Goal: Information Seeking & Learning: Learn about a topic

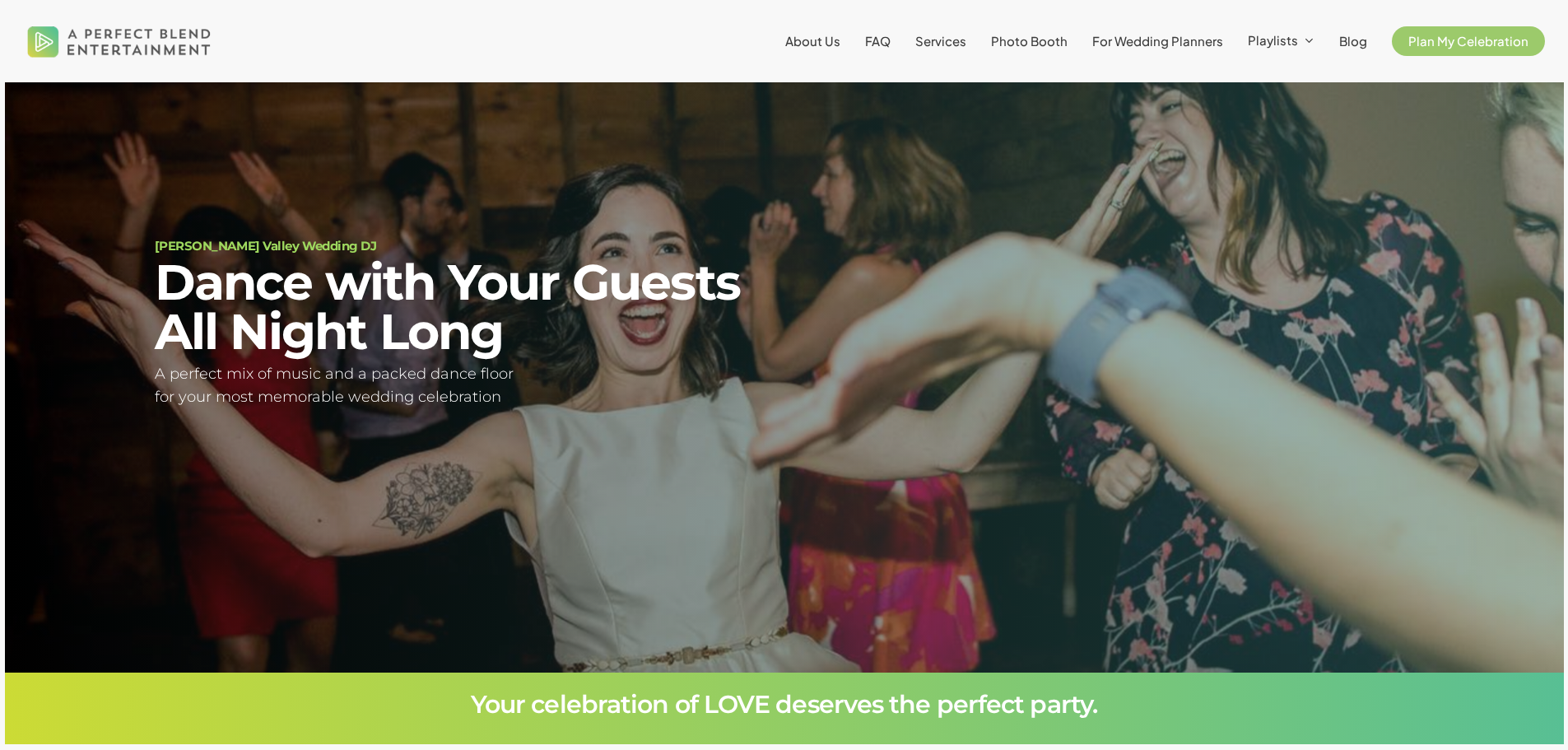
scroll to position [149, 0]
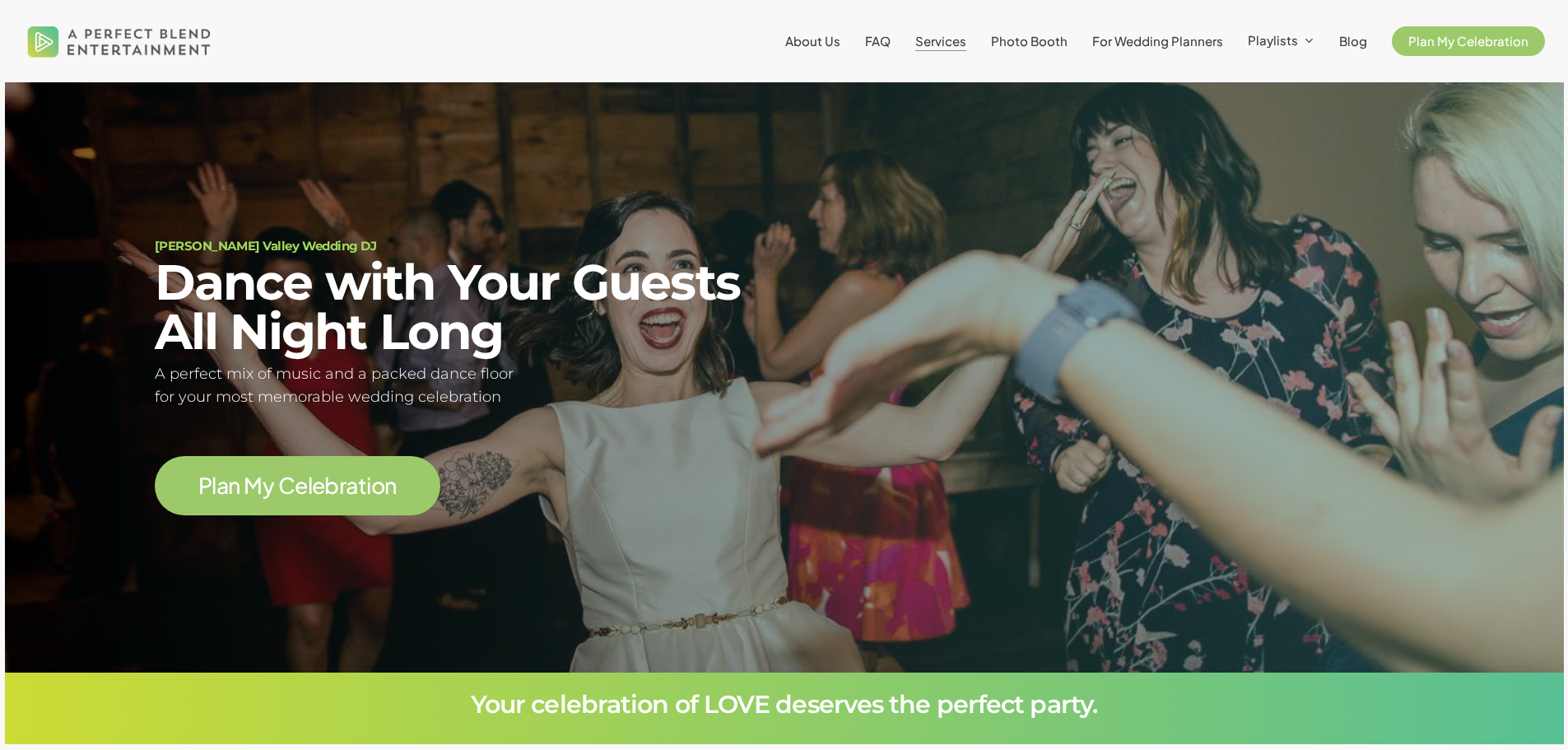
click at [953, 40] on span "Services" at bounding box center [941, 40] width 51 height 16
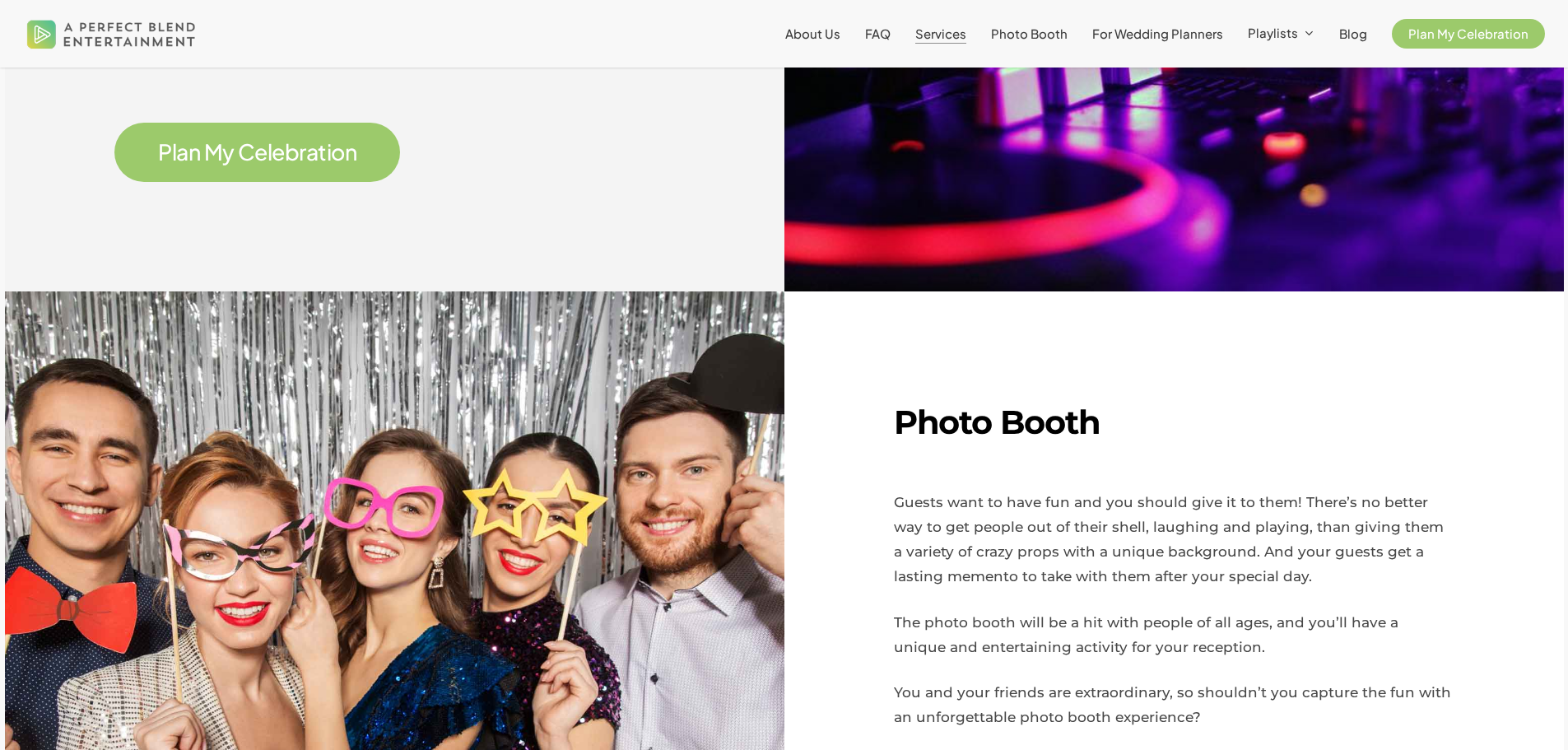
scroll to position [823, 0]
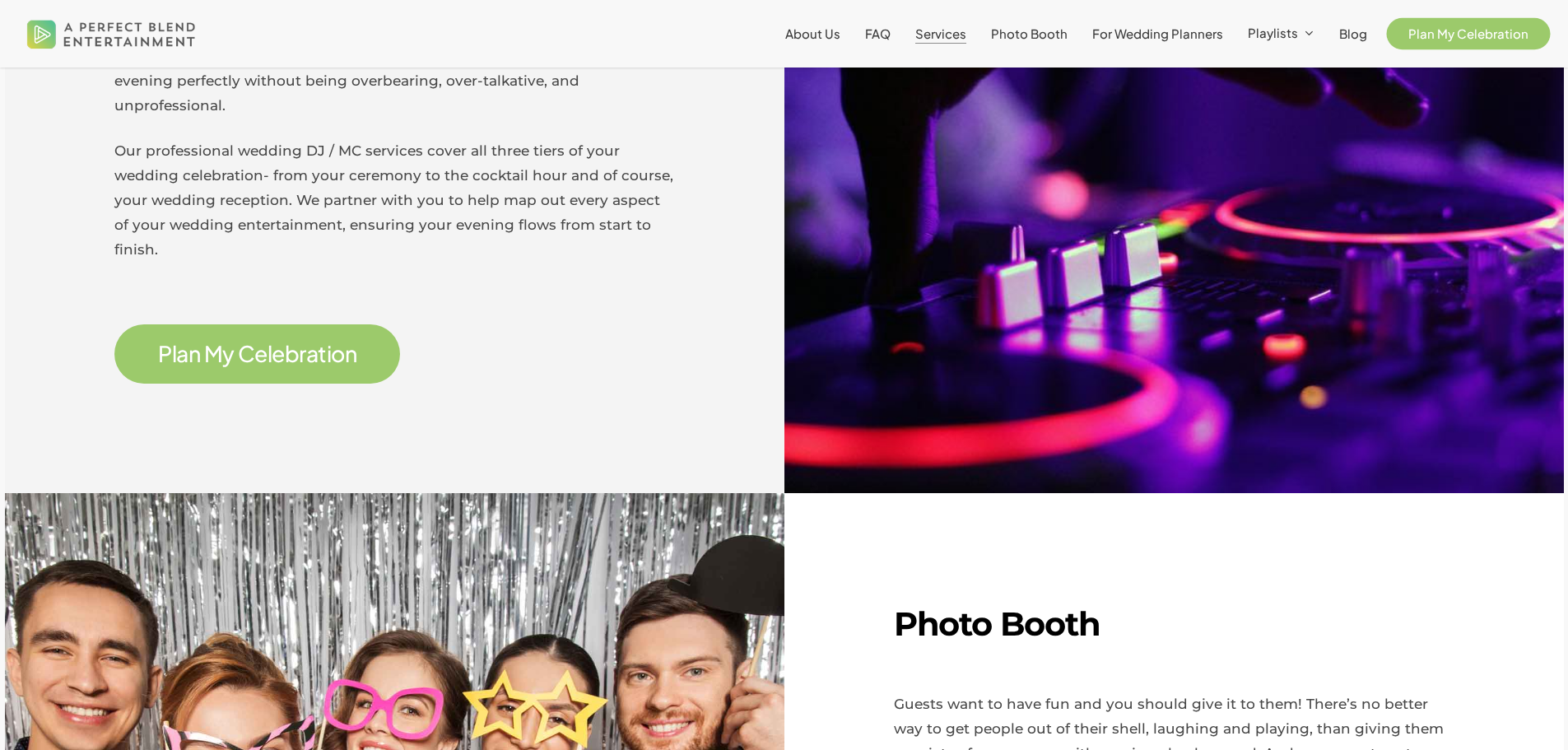
click at [1444, 32] on span "Plan My Celebration" at bounding box center [1468, 33] width 120 height 16
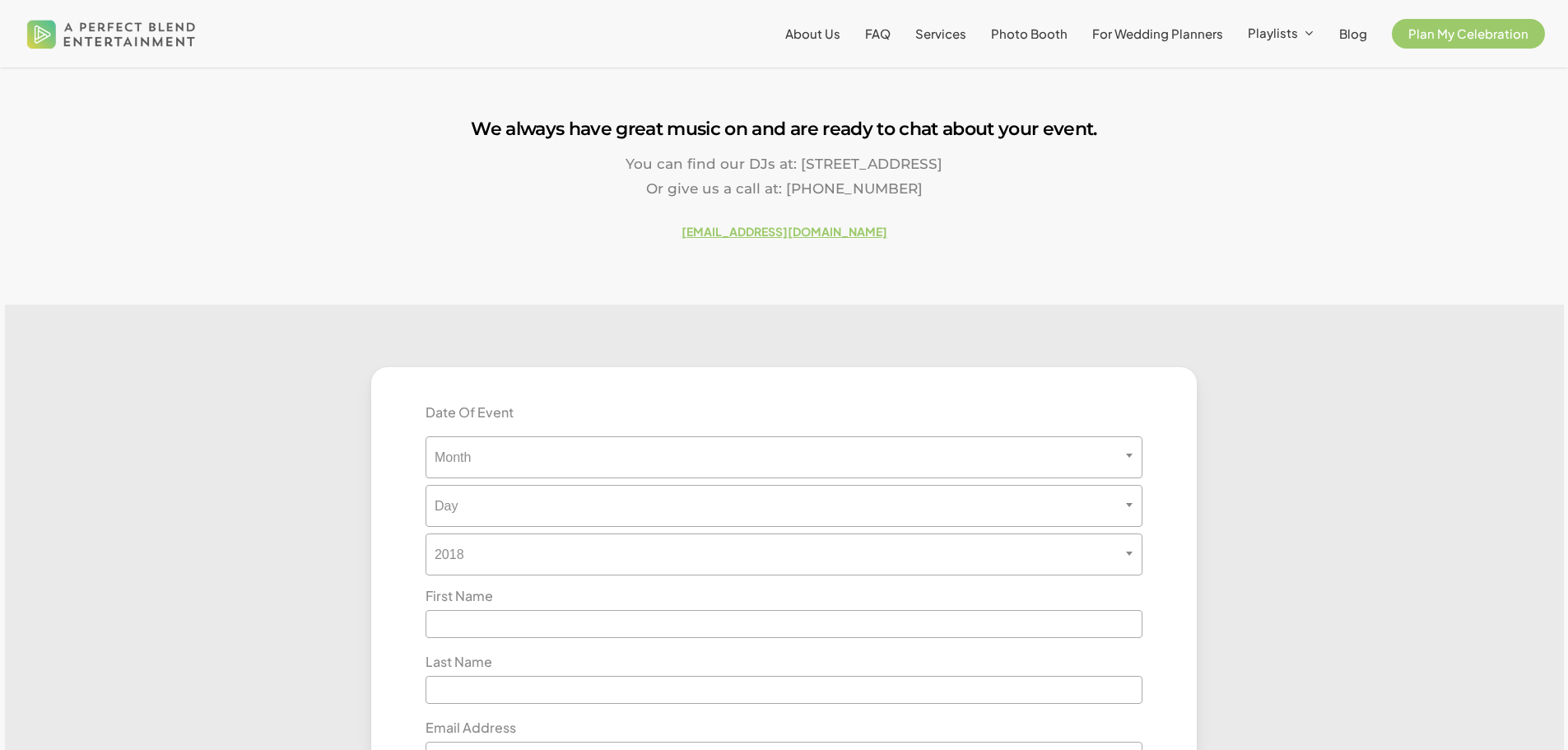
scroll to position [83, 0]
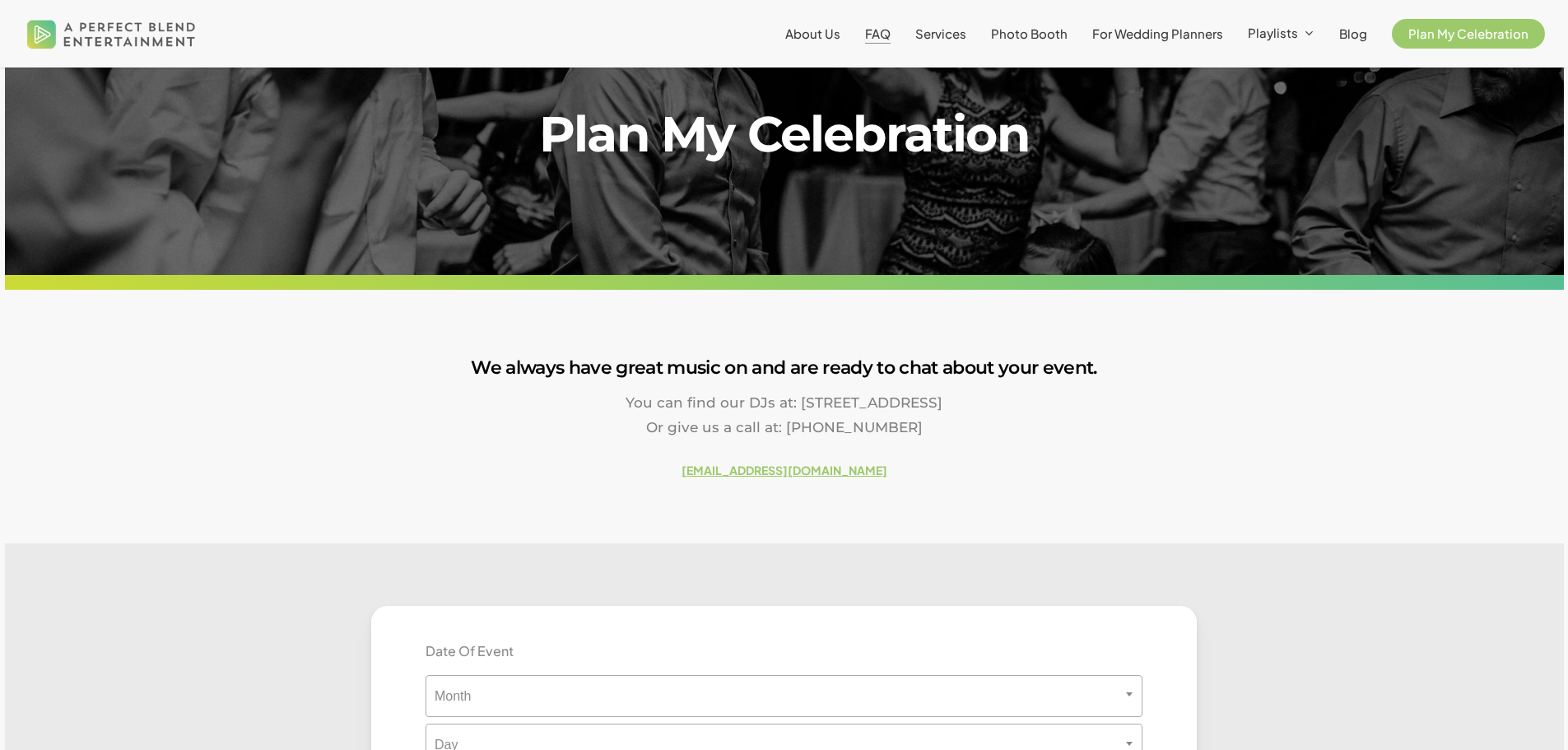
click at [891, 28] on span "FAQ" at bounding box center [878, 33] width 25 height 16
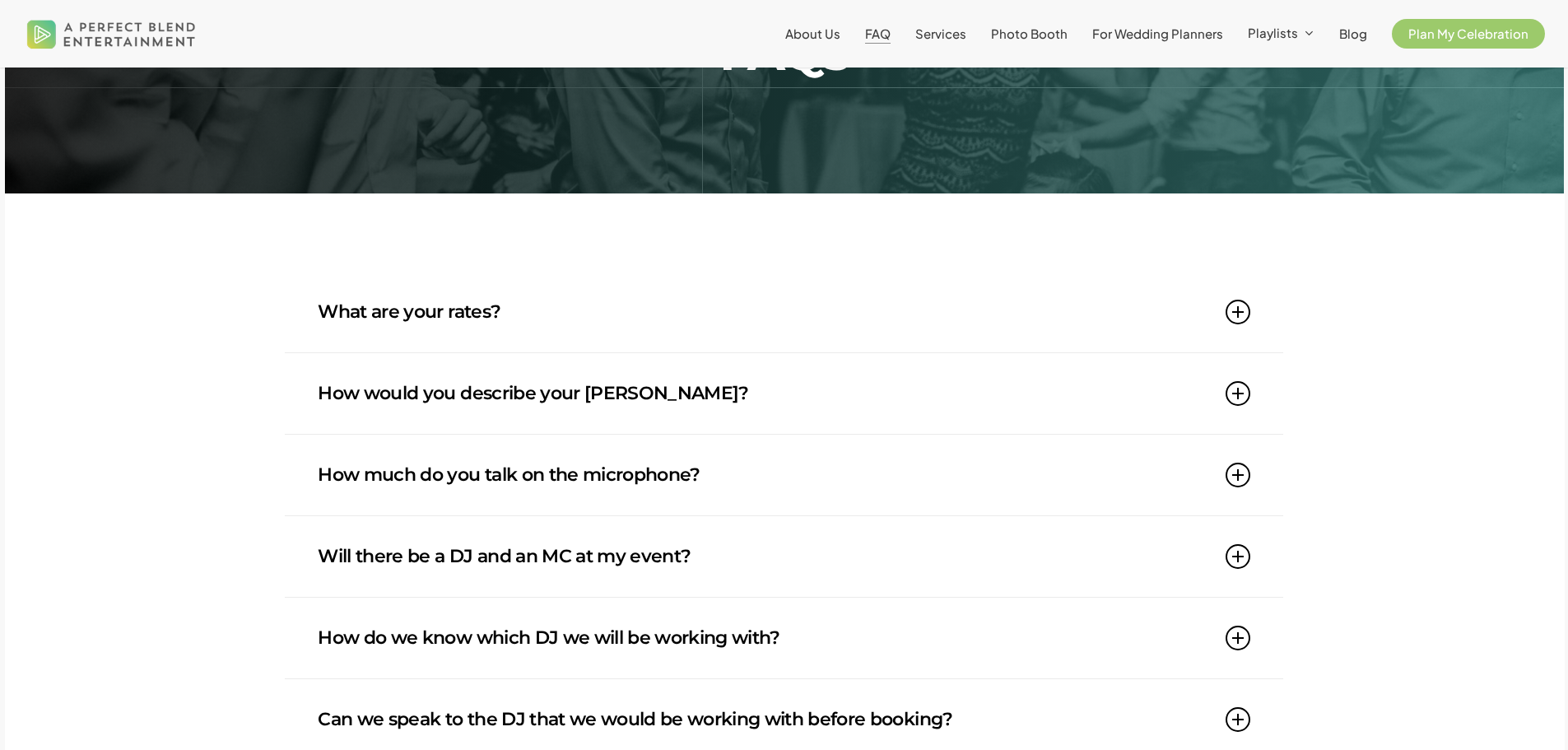
scroll to position [165, 0]
click at [1239, 315] on icon at bounding box center [1238, 311] width 24 height 24
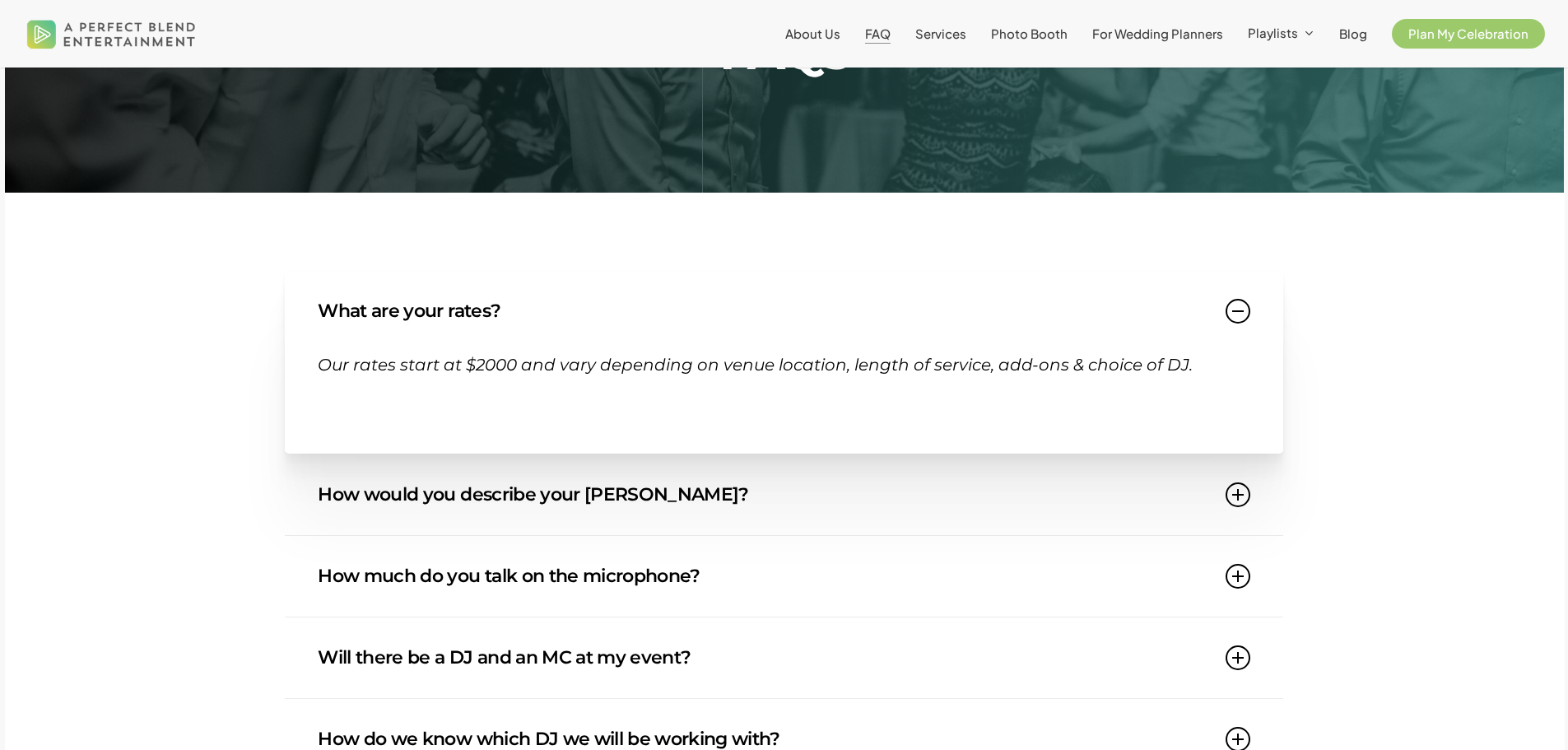
click at [1239, 315] on icon at bounding box center [1238, 311] width 24 height 24
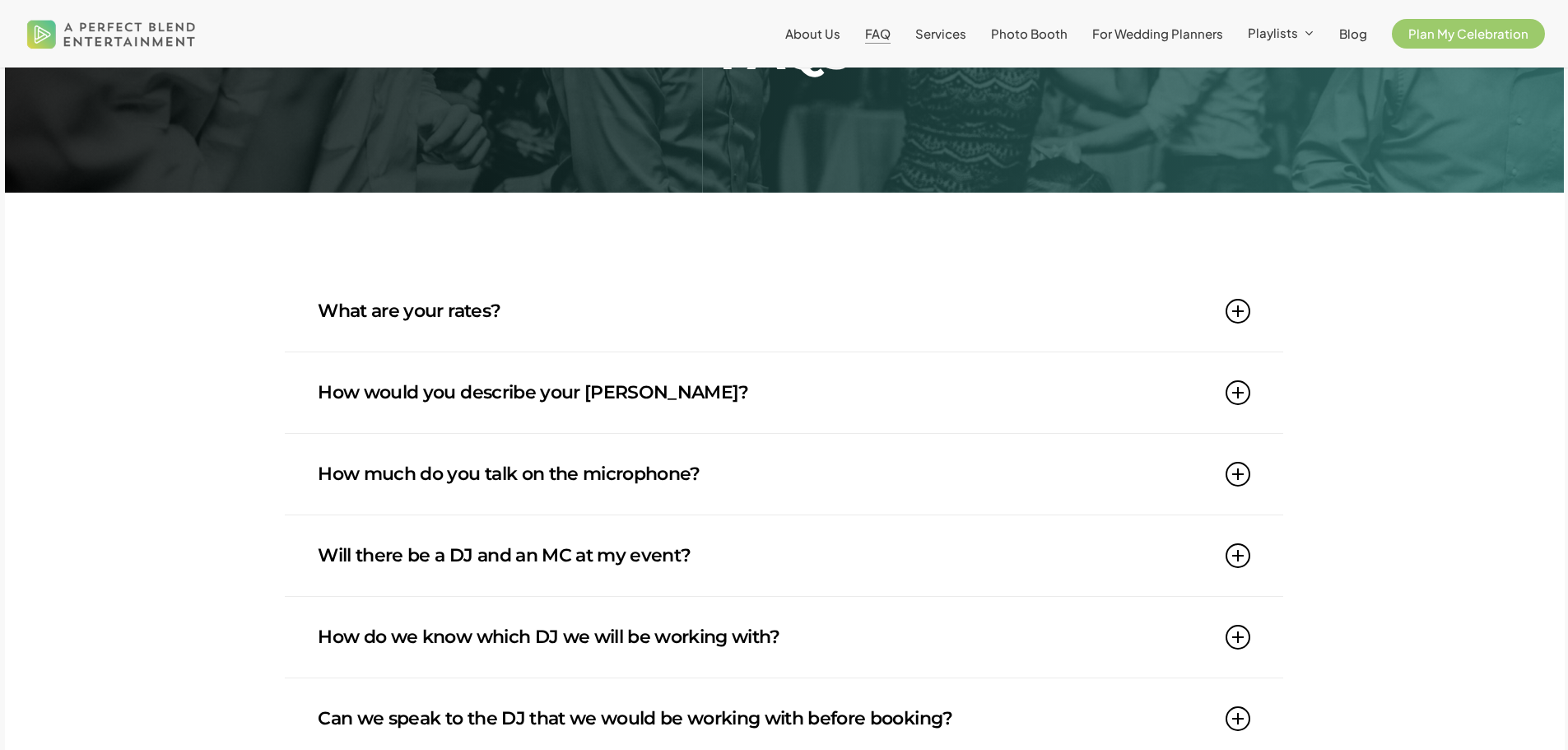
click at [1237, 386] on icon at bounding box center [1238, 392] width 24 height 24
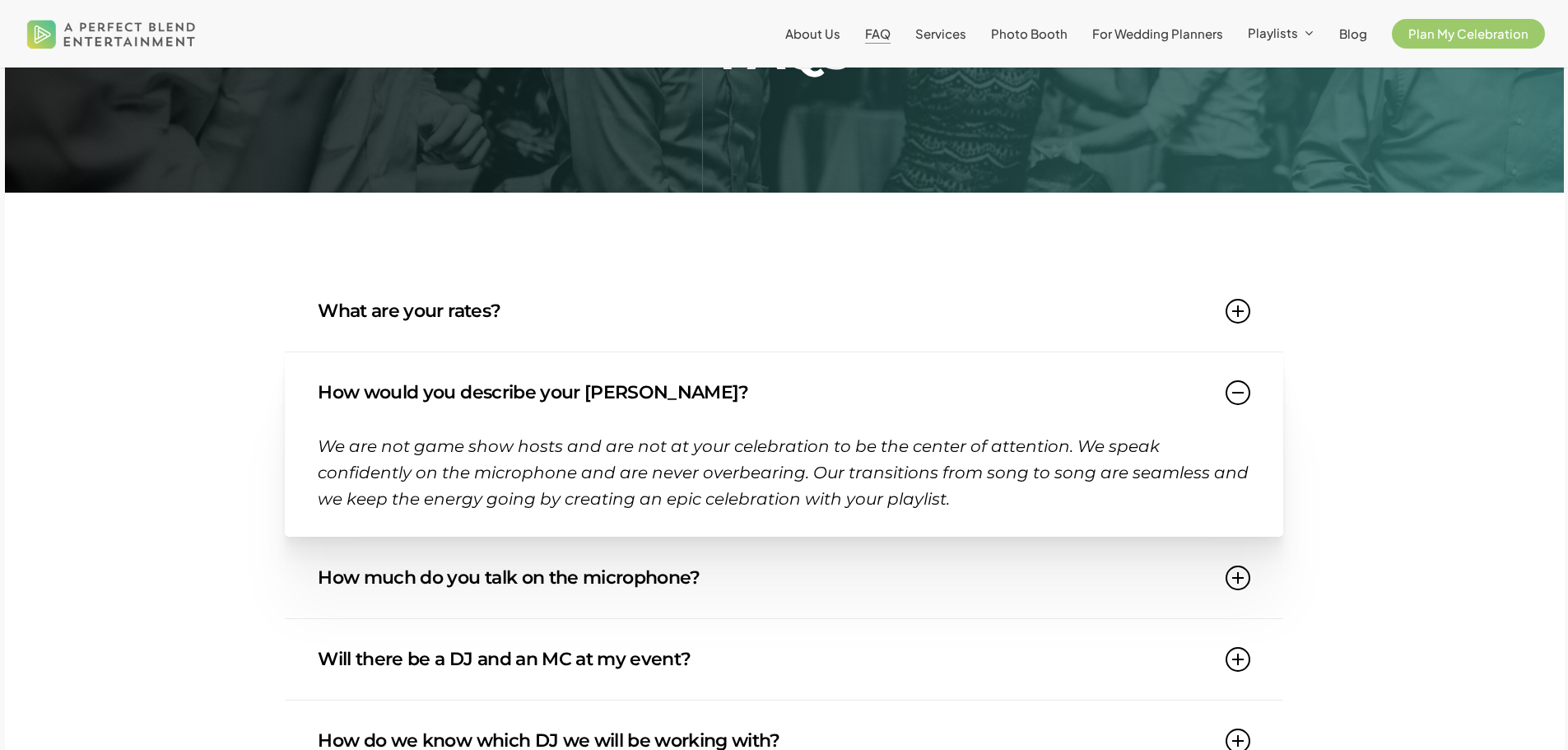
click at [1237, 386] on icon at bounding box center [1238, 392] width 24 height 24
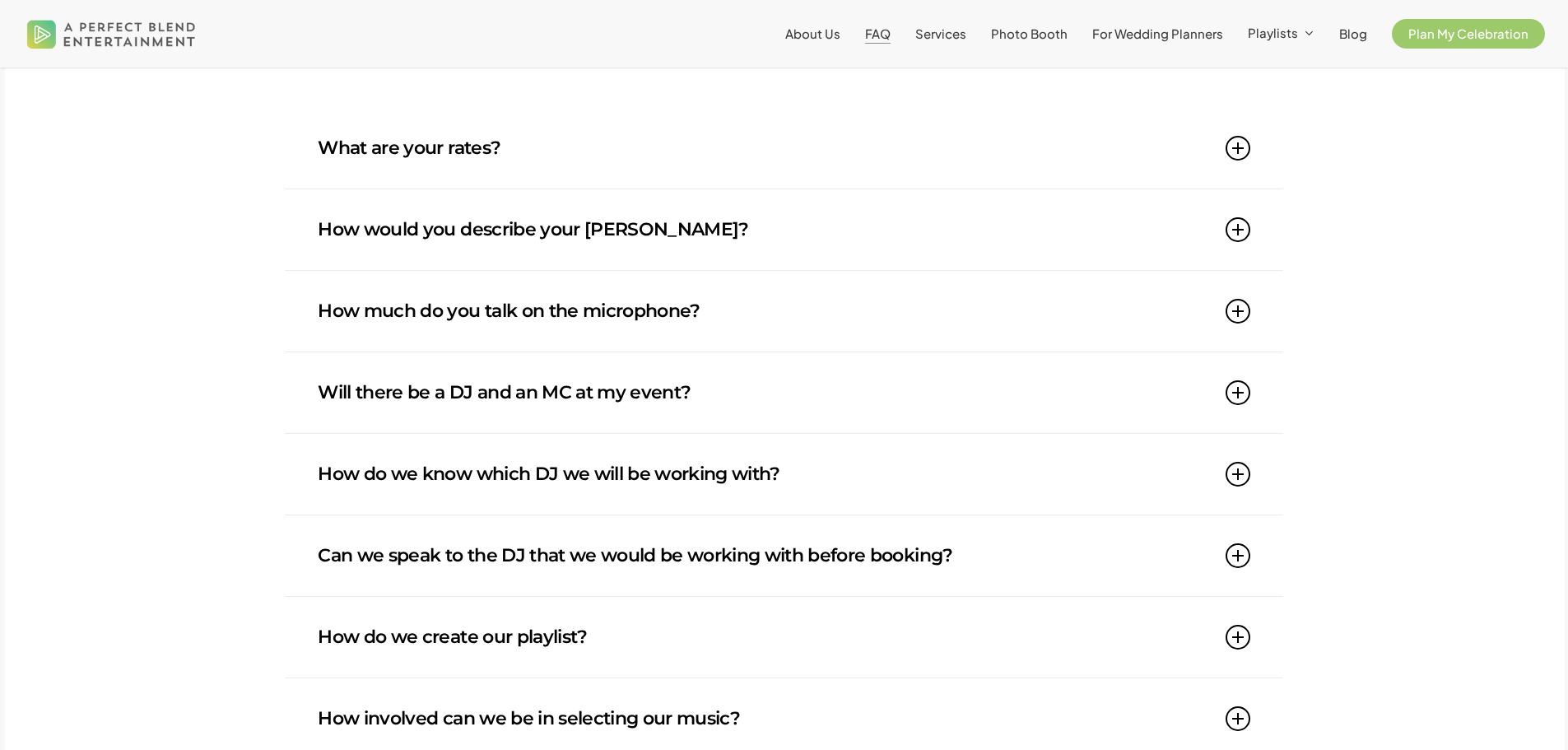
scroll to position [329, 0]
click at [1237, 307] on icon at bounding box center [1238, 310] width 24 height 24
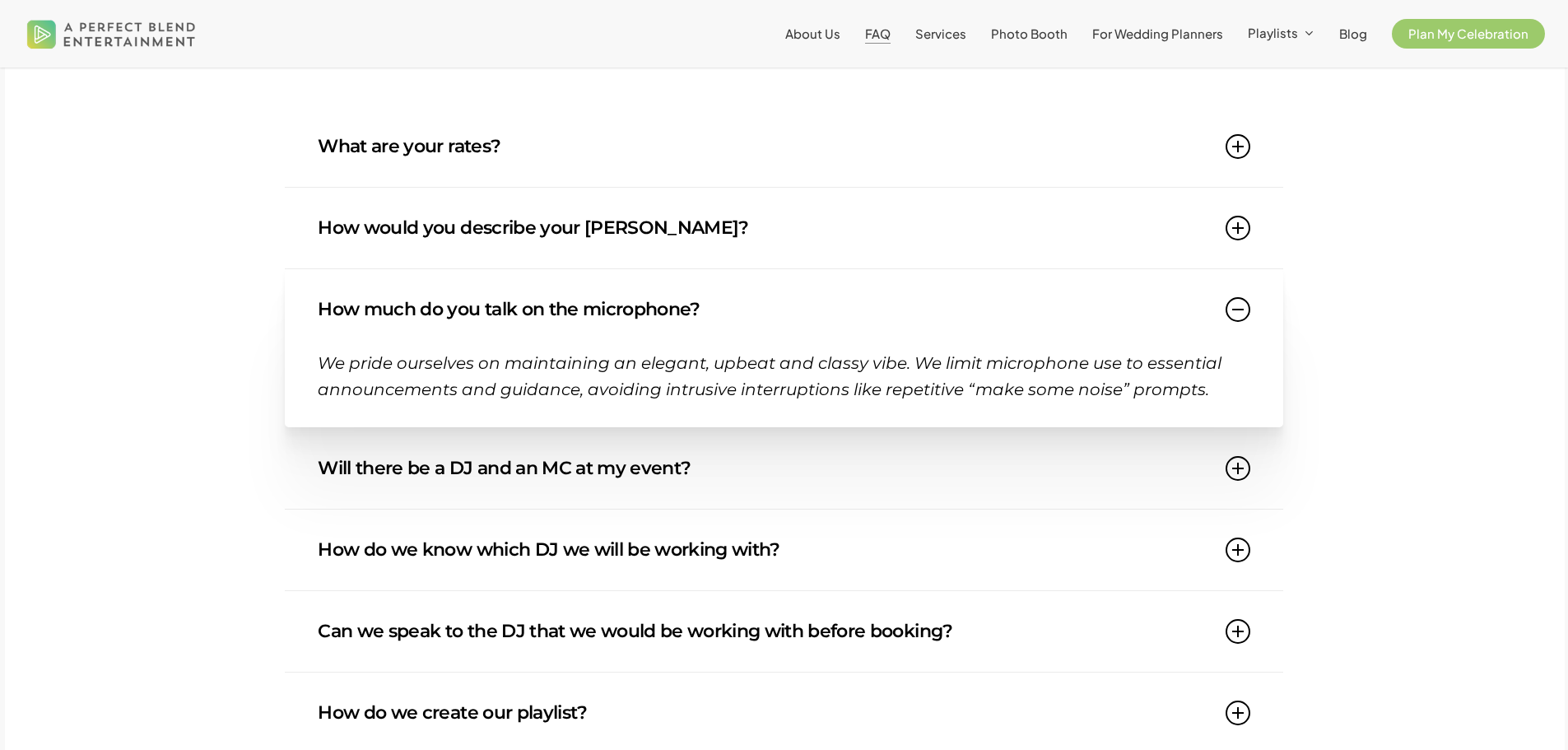
click at [1237, 307] on icon at bounding box center [1238, 310] width 24 height 24
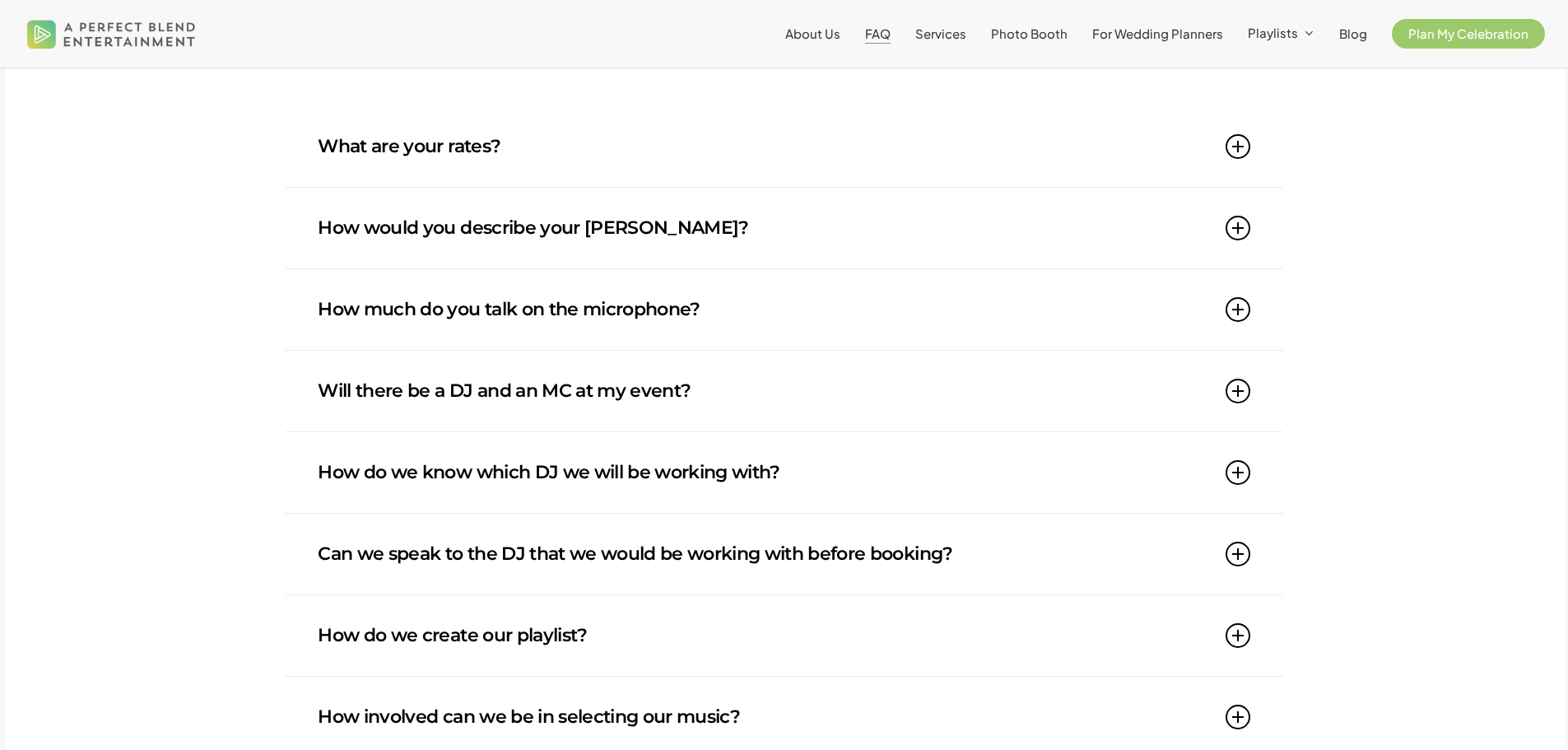
click at [1243, 384] on icon at bounding box center [1238, 391] width 24 height 24
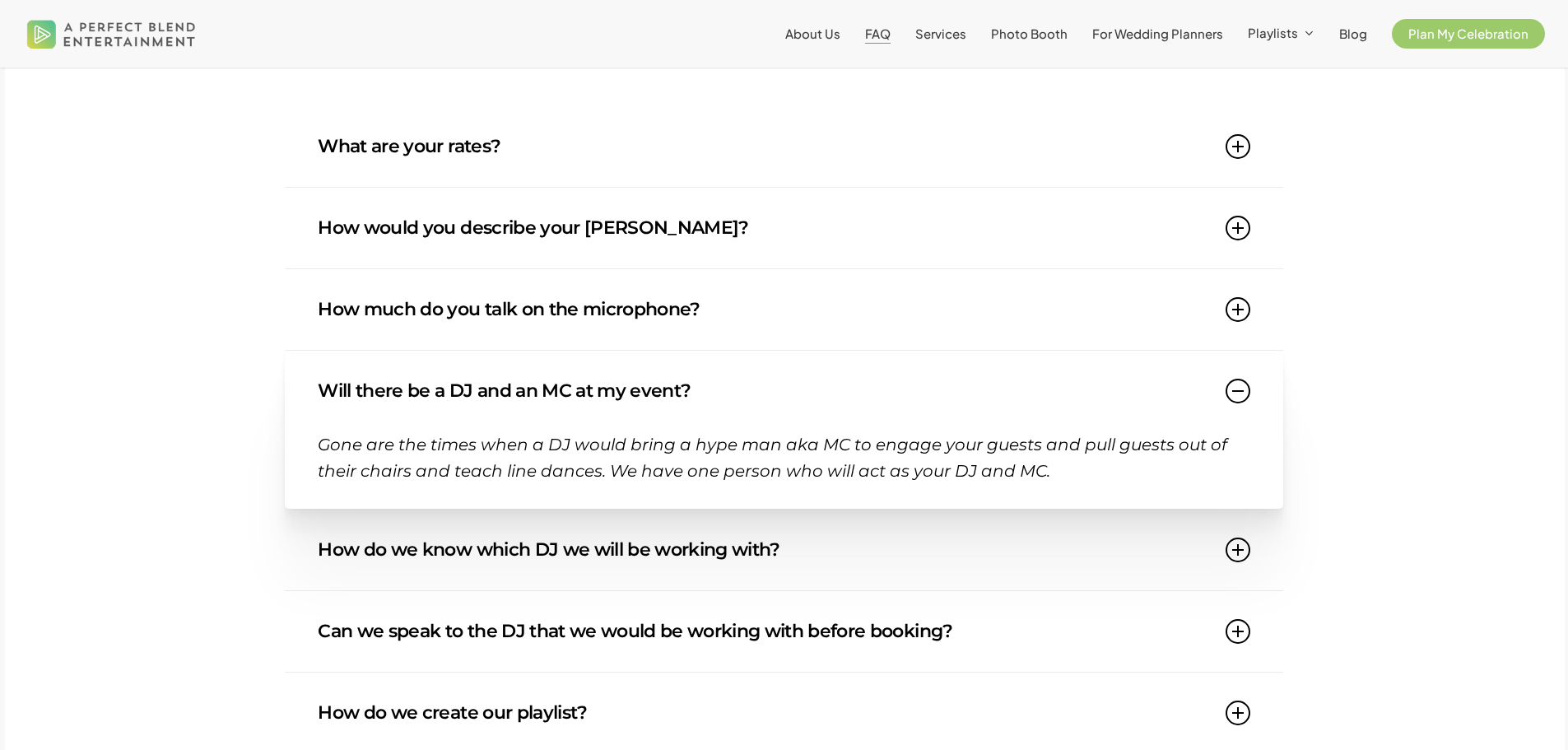
click at [1243, 384] on icon at bounding box center [1238, 391] width 24 height 24
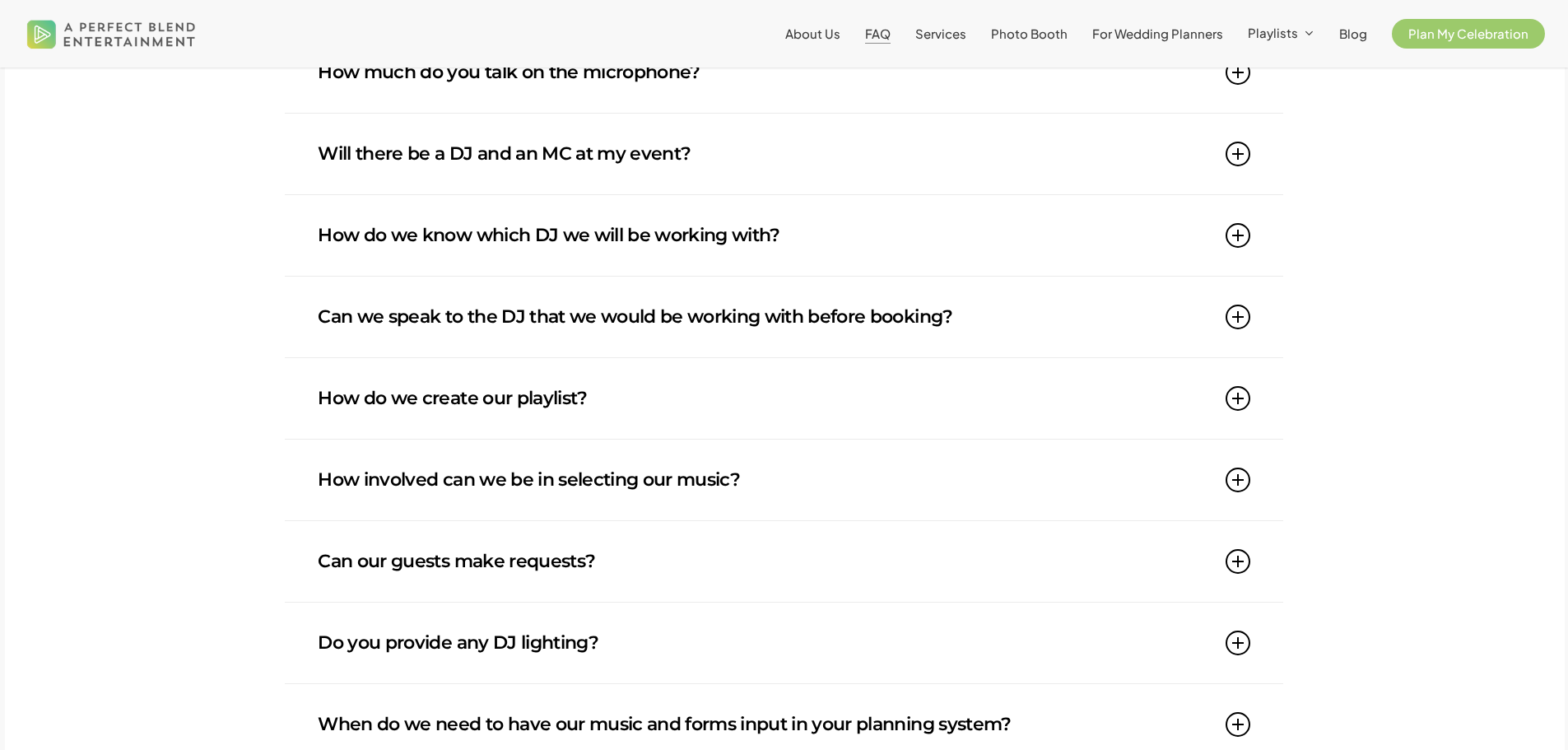
scroll to position [577, 0]
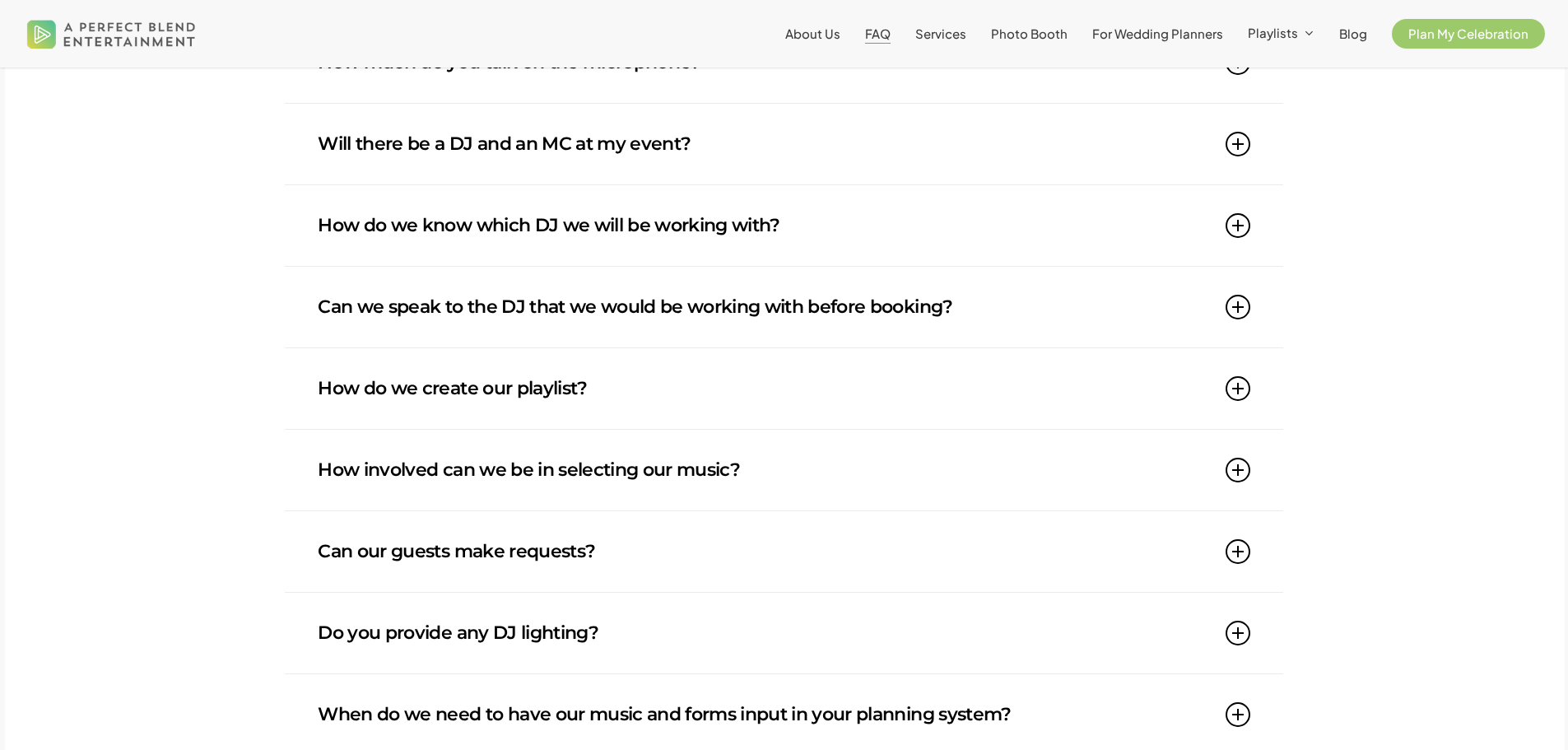
click at [1235, 232] on icon at bounding box center [1238, 226] width 24 height 24
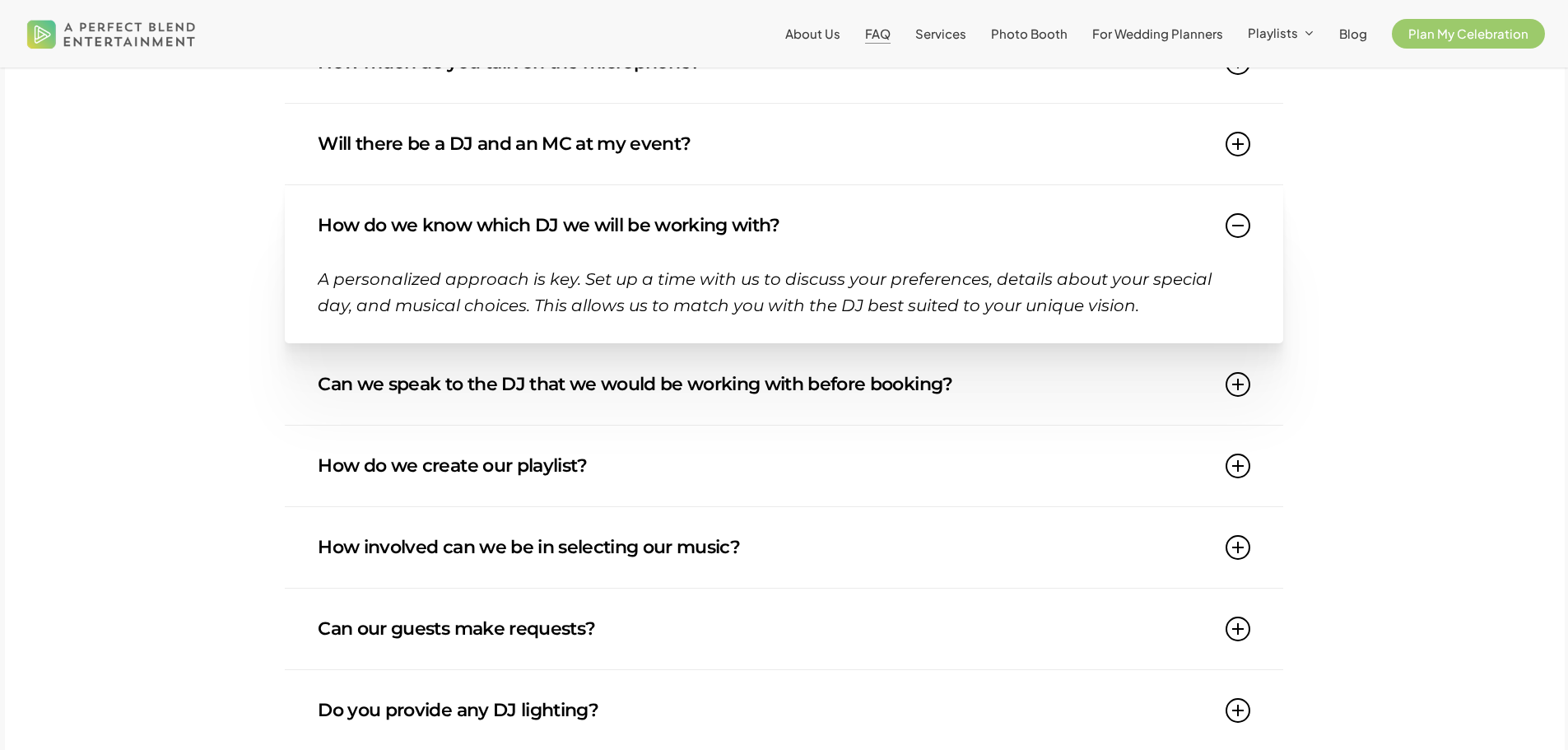
click at [1235, 232] on icon at bounding box center [1238, 226] width 24 height 24
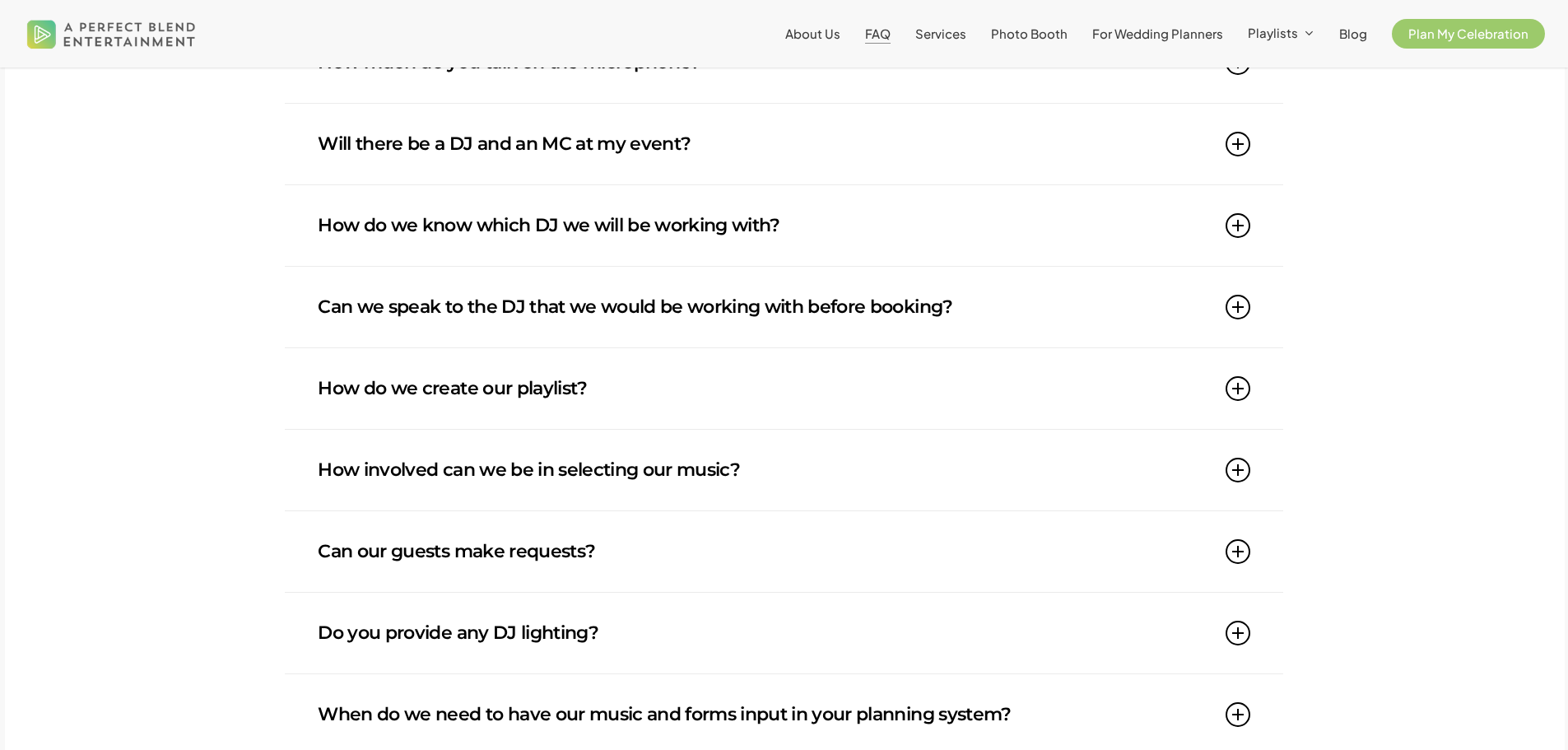
click at [1243, 317] on icon at bounding box center [1238, 307] width 24 height 24
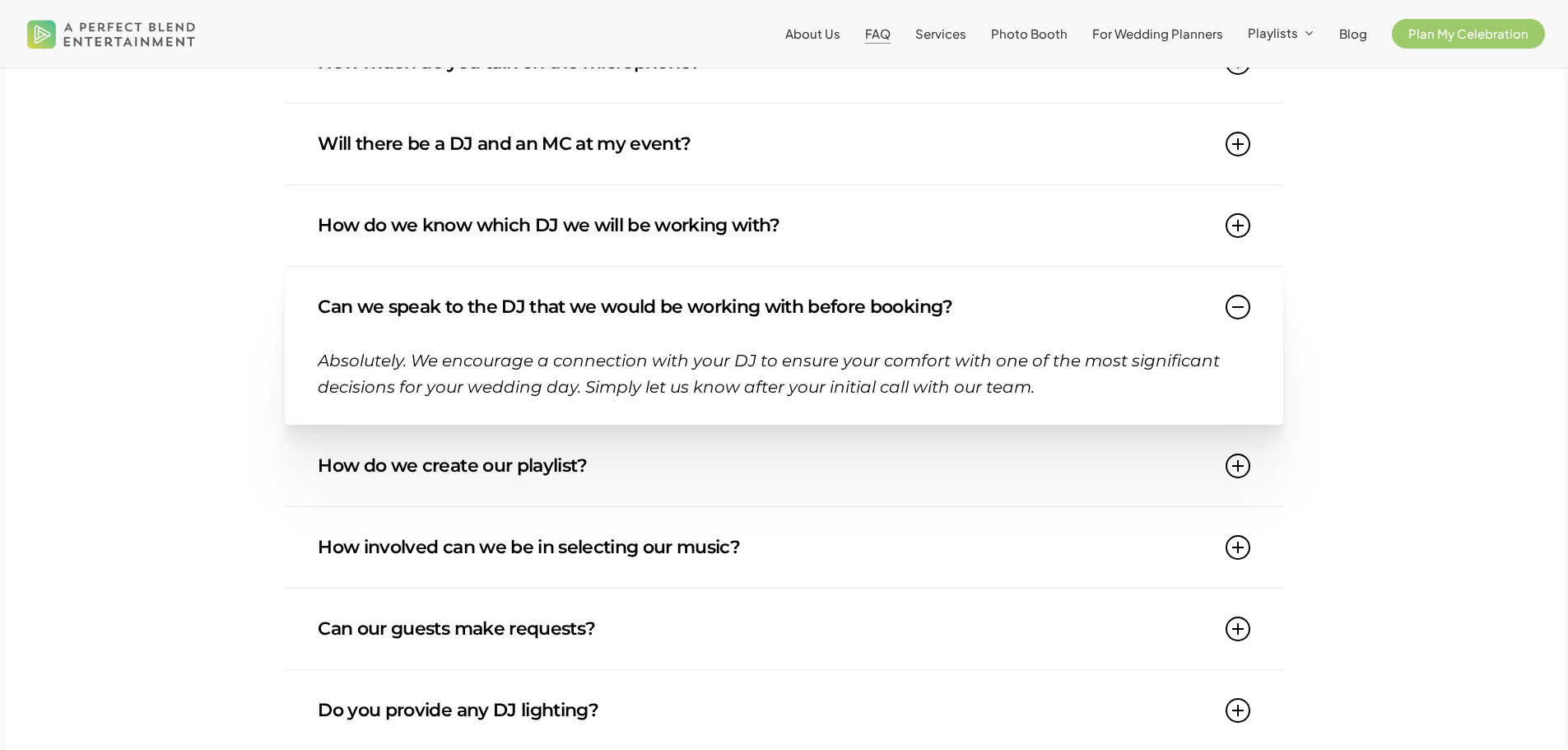
click at [1243, 317] on icon at bounding box center [1238, 307] width 24 height 24
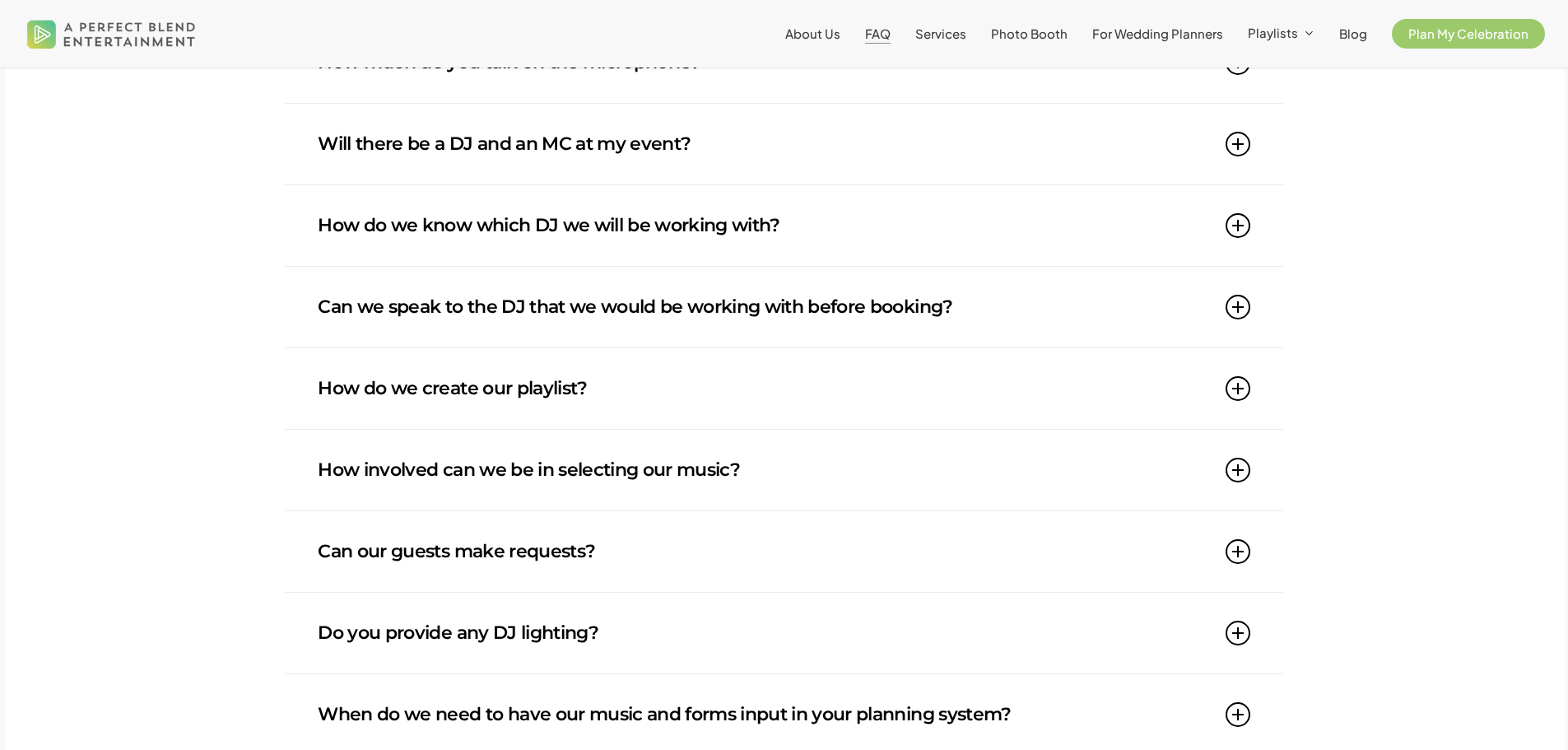
click at [1240, 382] on icon at bounding box center [1238, 389] width 24 height 24
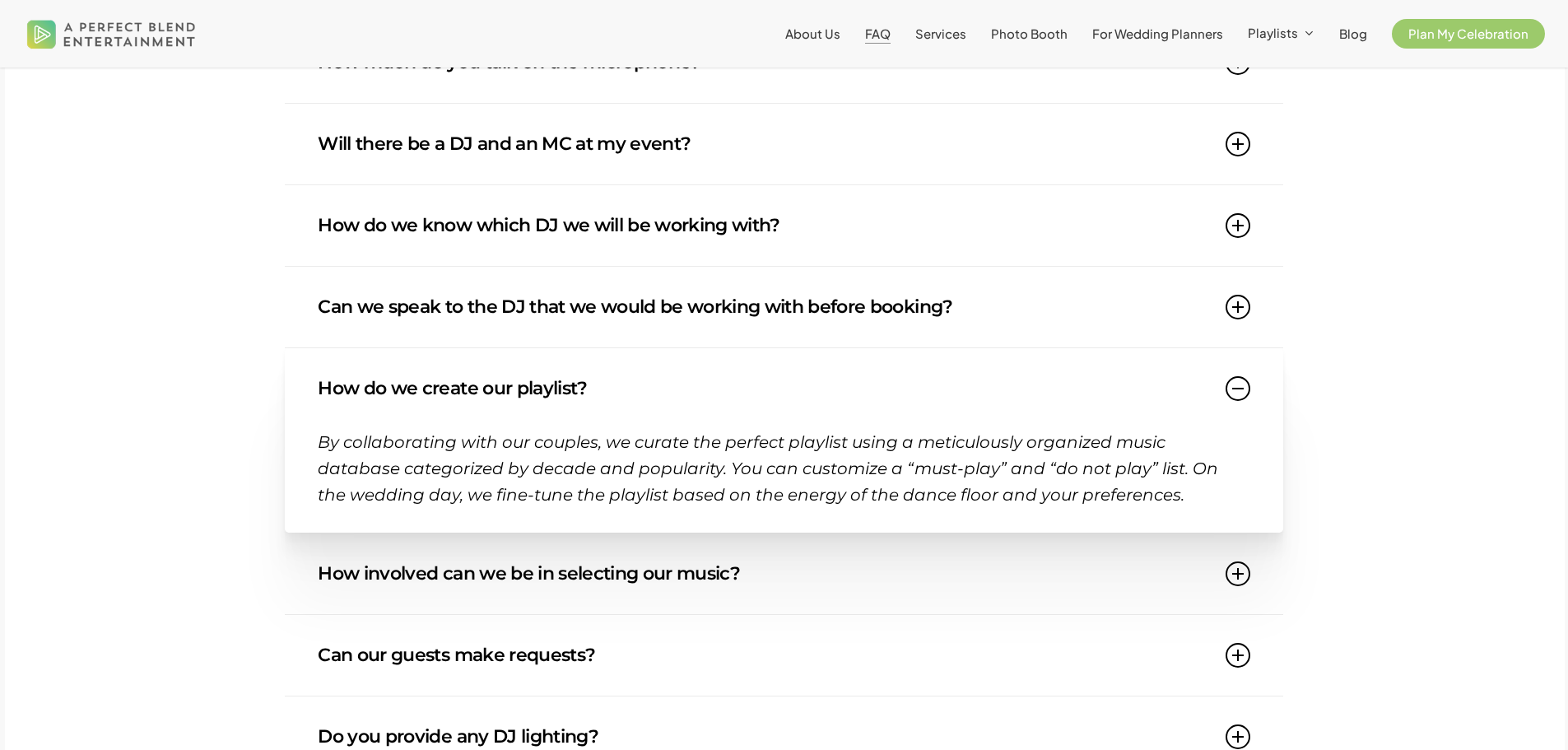
click at [1240, 382] on icon at bounding box center [1238, 389] width 24 height 24
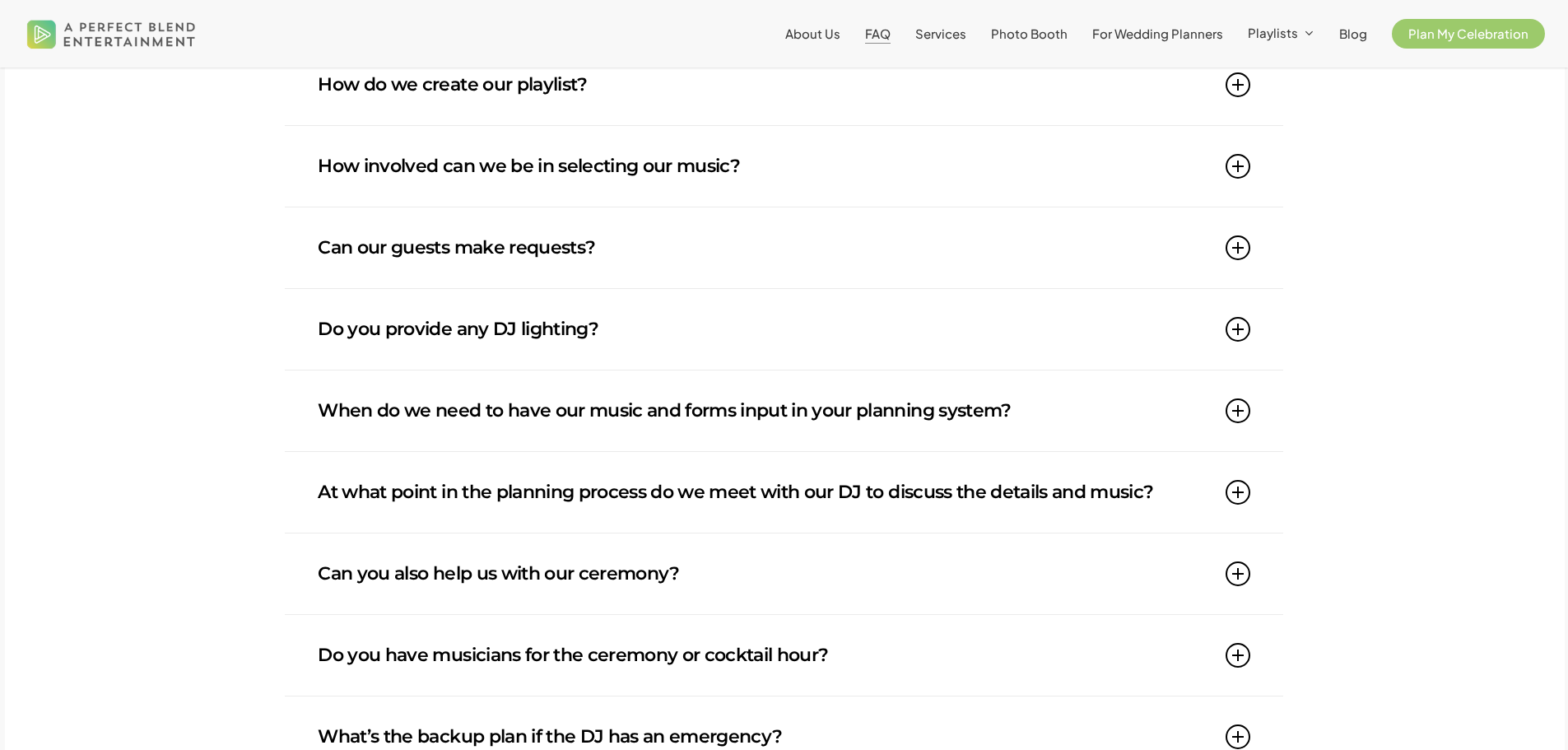
scroll to position [906, 0]
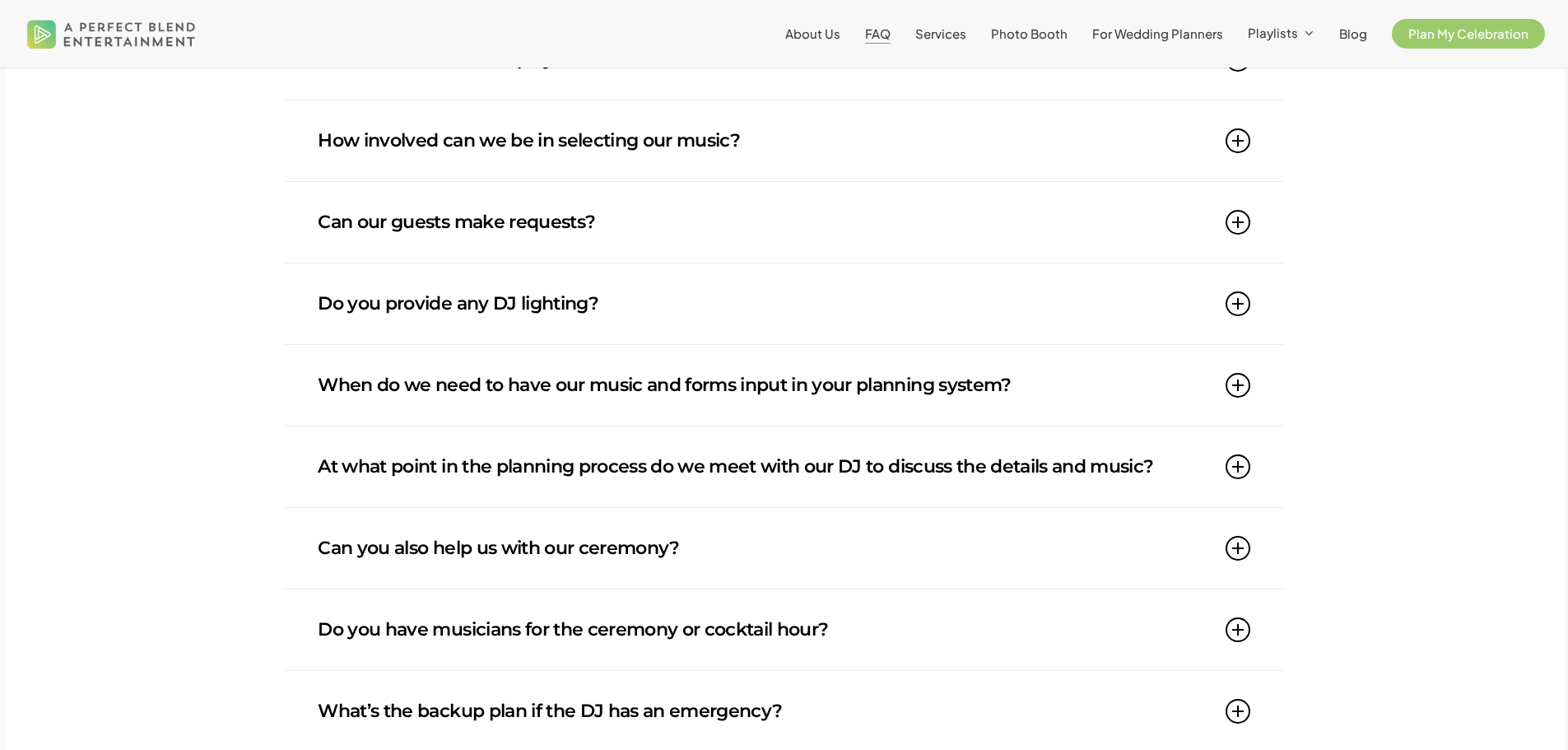
click at [1240, 217] on icon at bounding box center [1238, 222] width 24 height 24
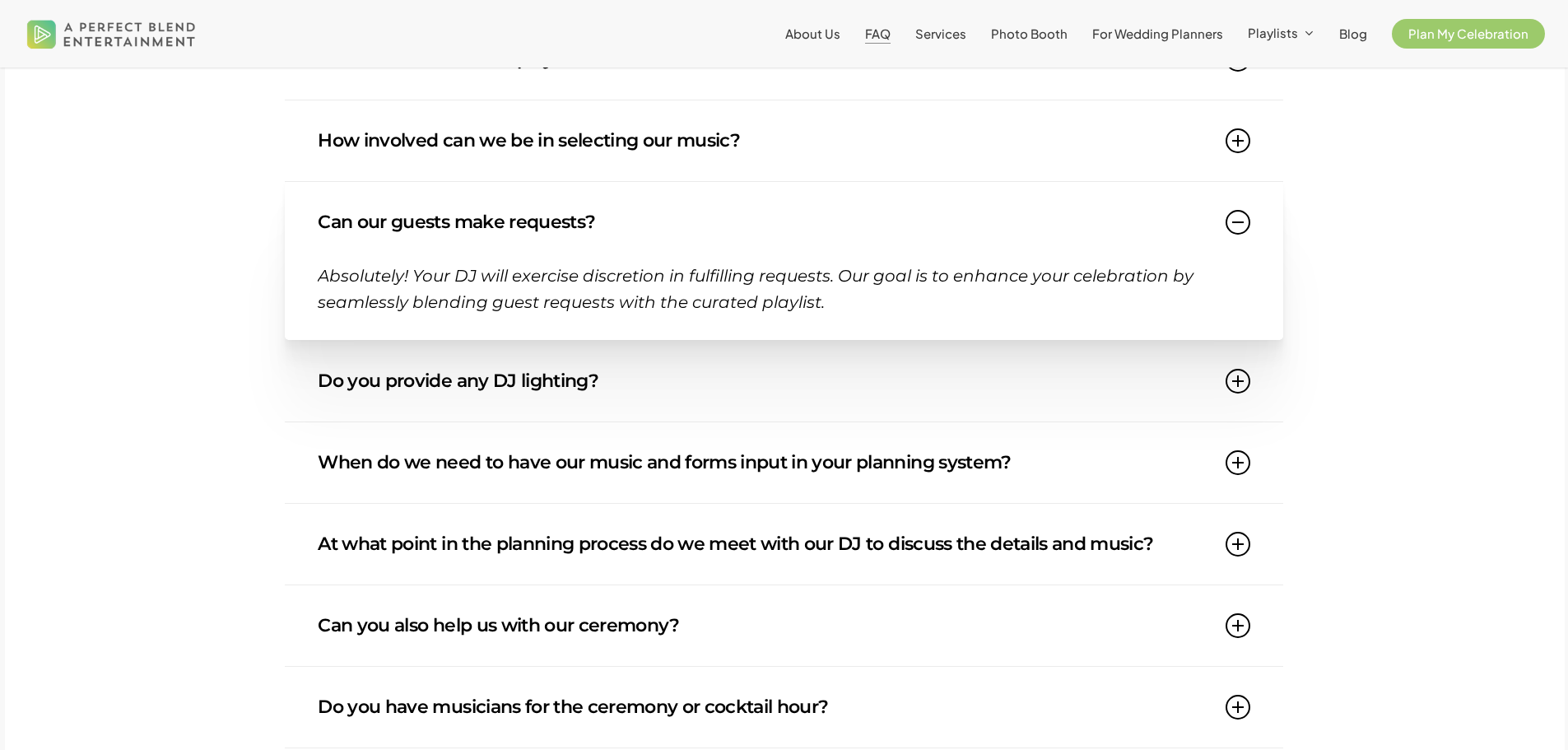
click at [1240, 217] on icon at bounding box center [1238, 222] width 24 height 24
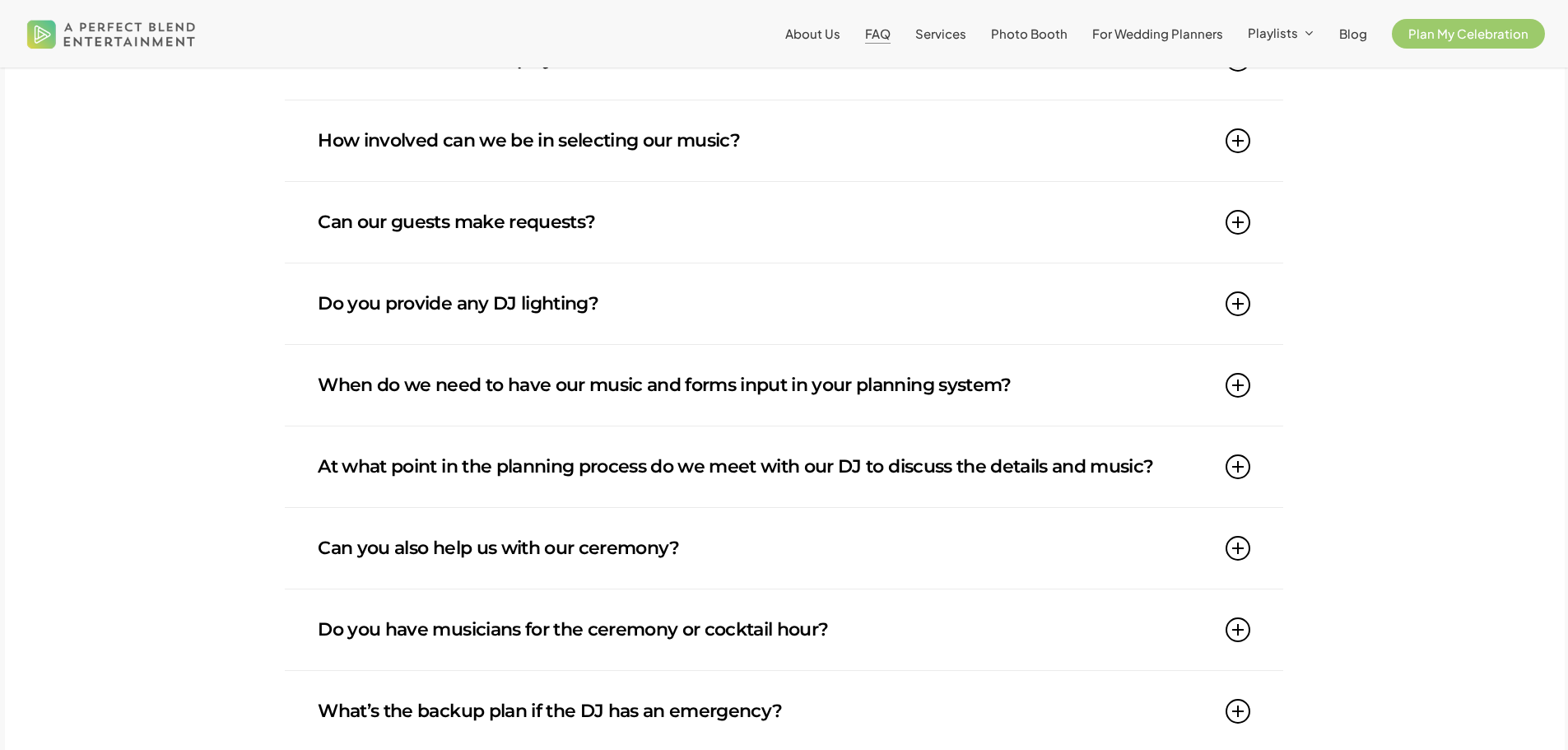
click at [1242, 139] on icon at bounding box center [1238, 141] width 24 height 24
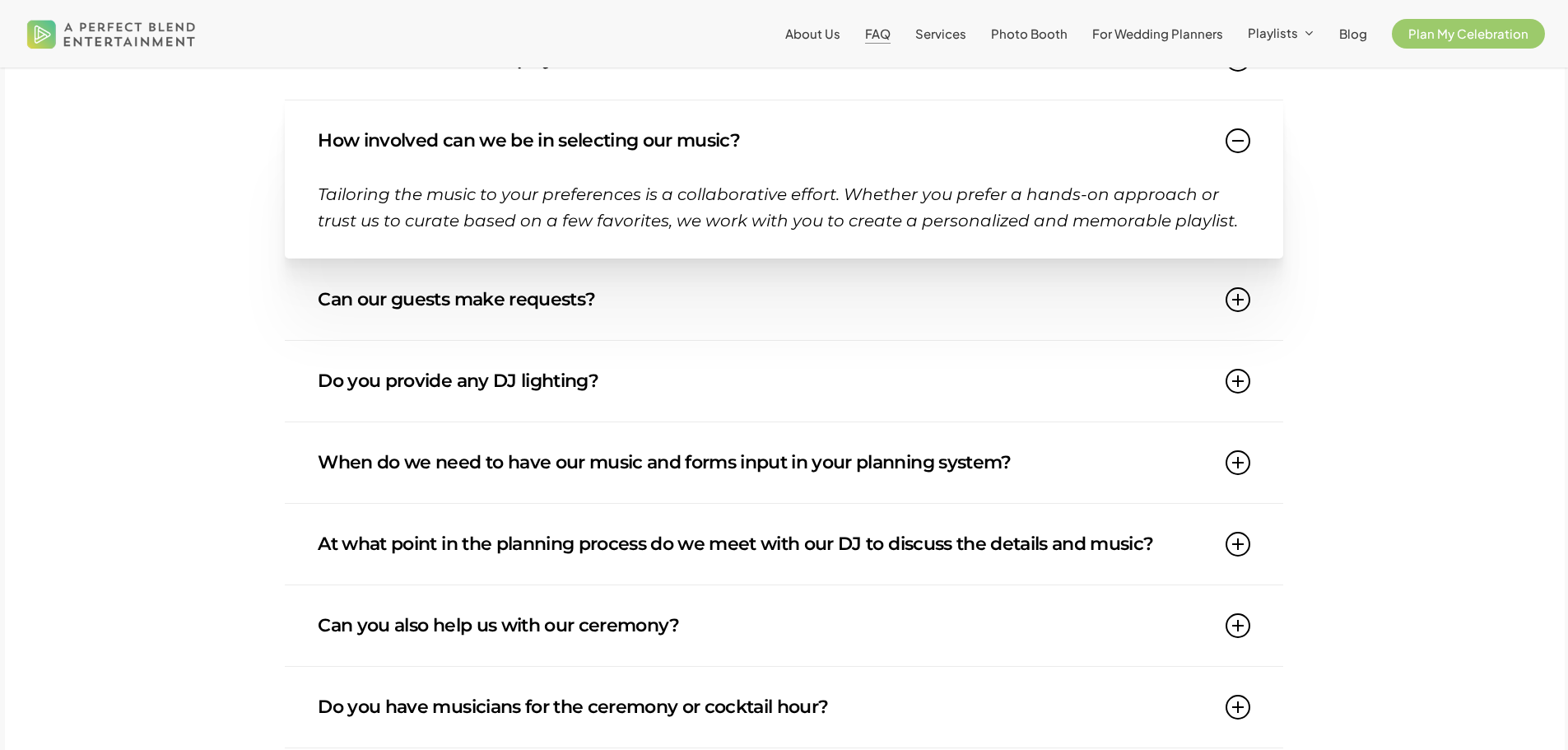
click at [1242, 139] on icon at bounding box center [1238, 141] width 24 height 24
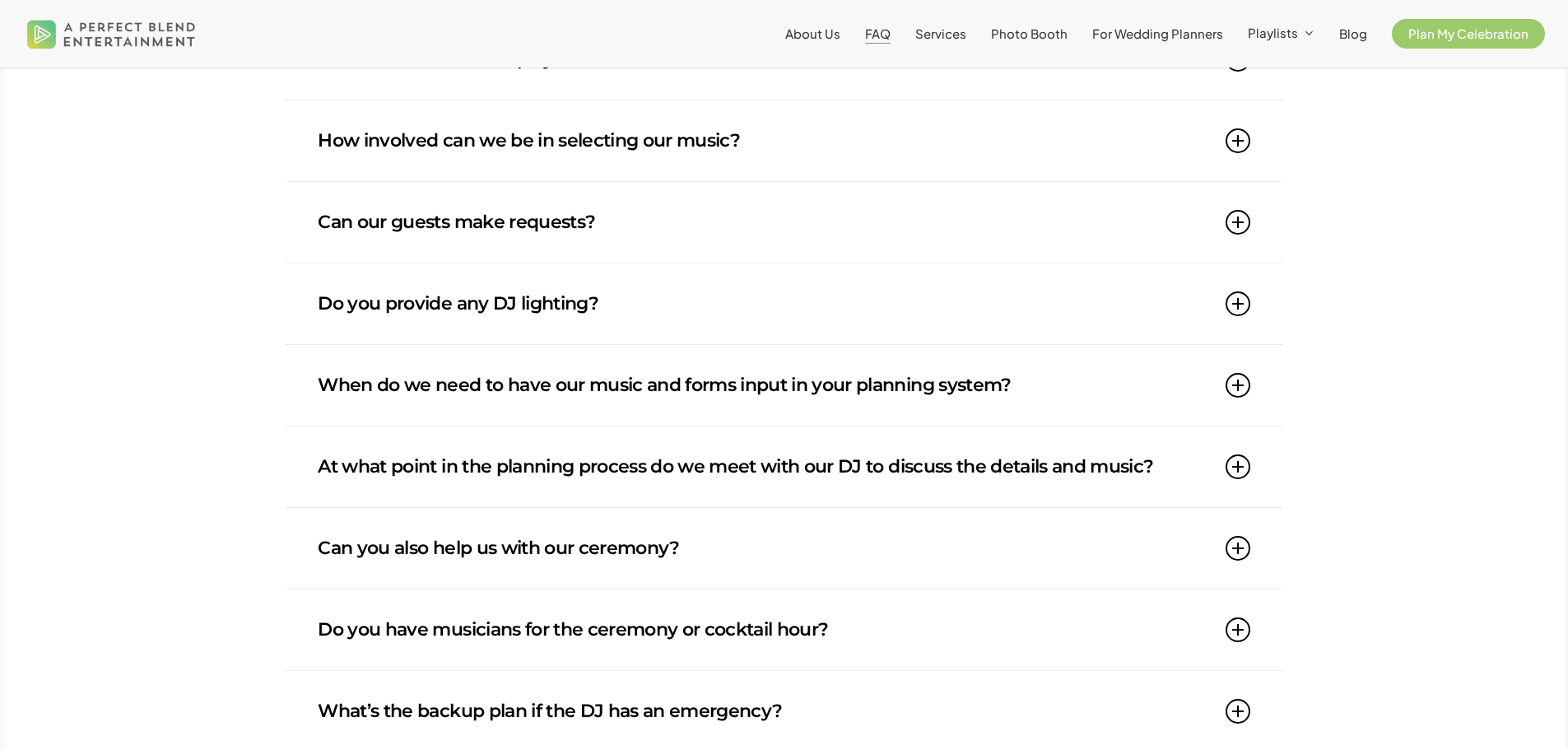
click at [1244, 310] on icon at bounding box center [1238, 304] width 24 height 24
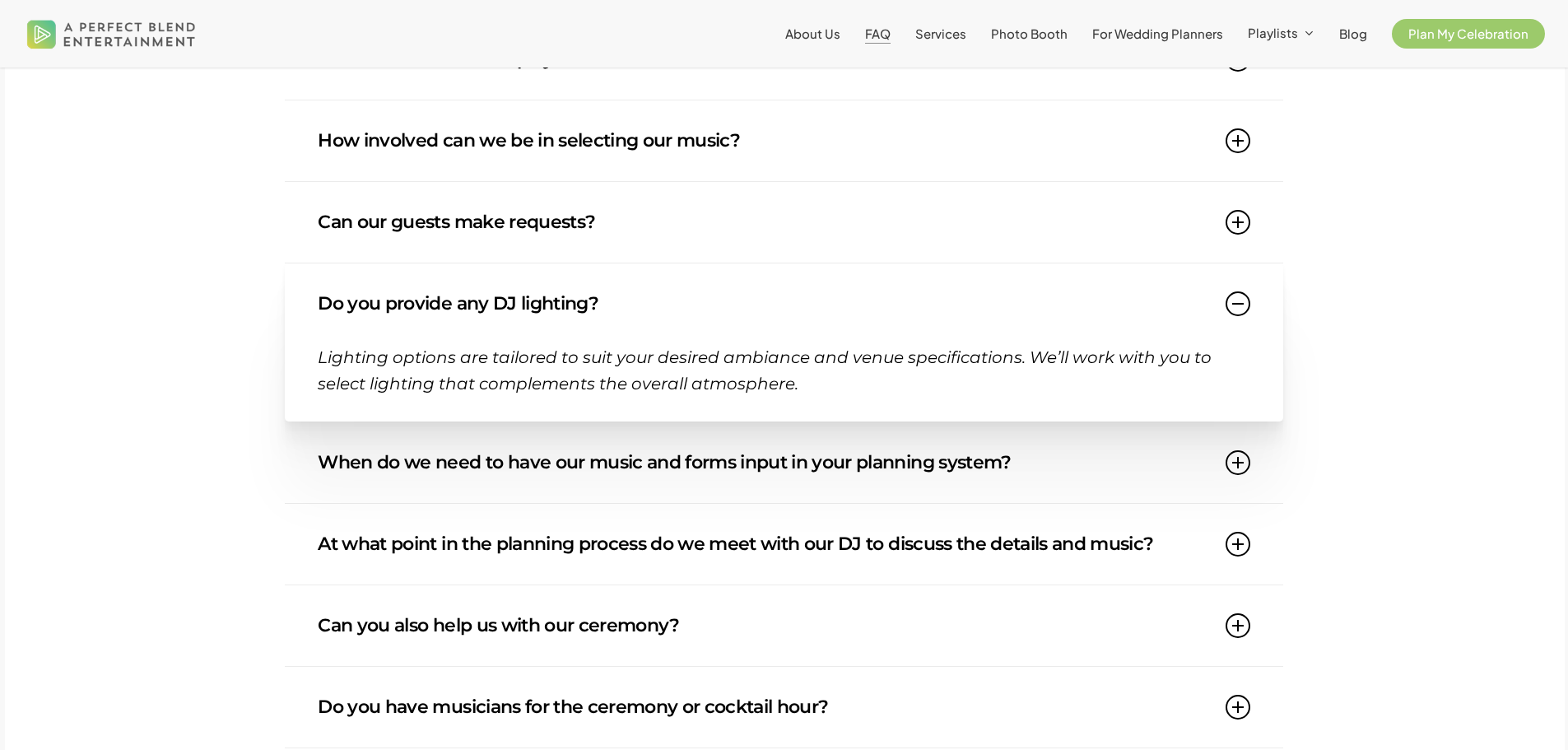
click at [1244, 310] on icon at bounding box center [1238, 304] width 24 height 24
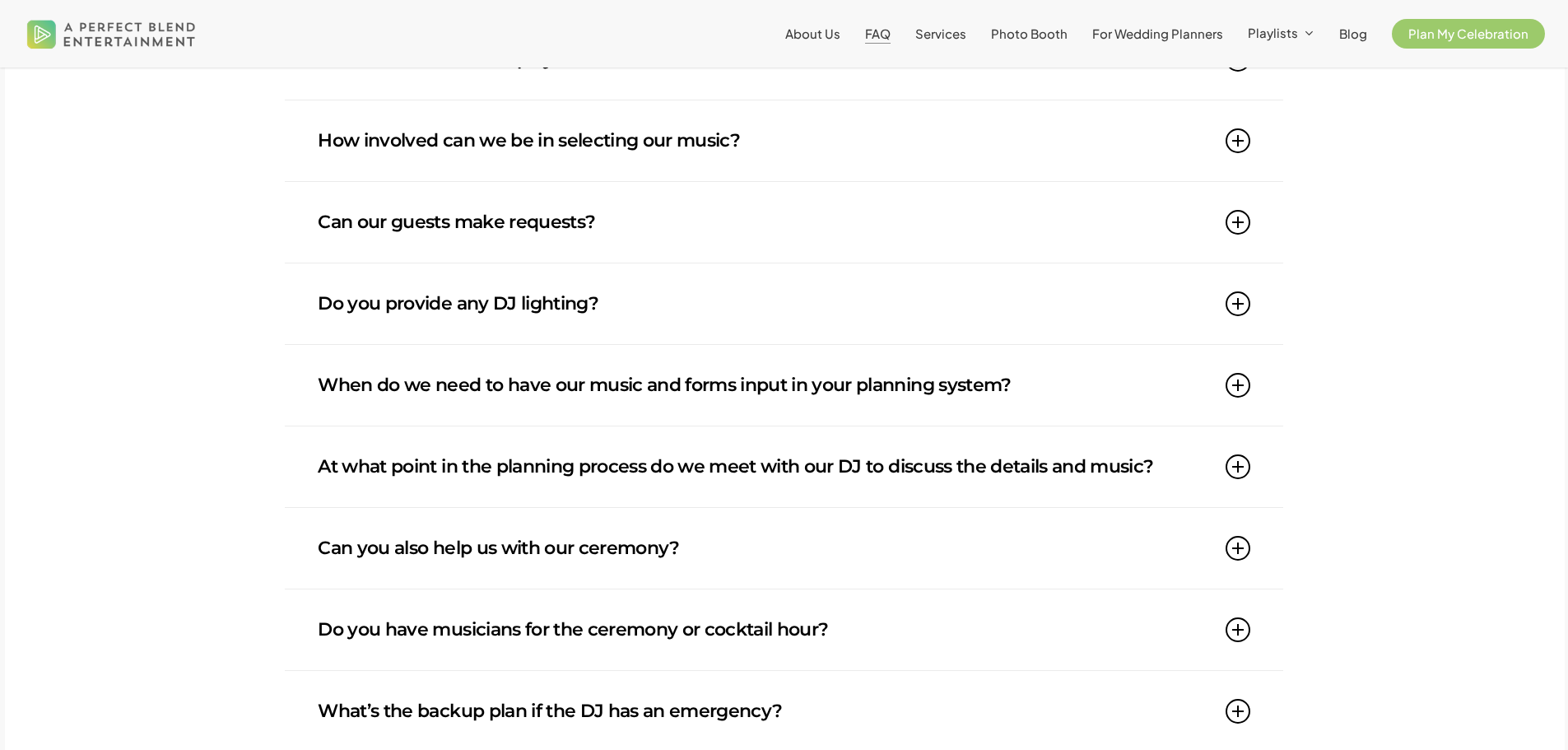
click at [1248, 392] on icon at bounding box center [1238, 385] width 24 height 24
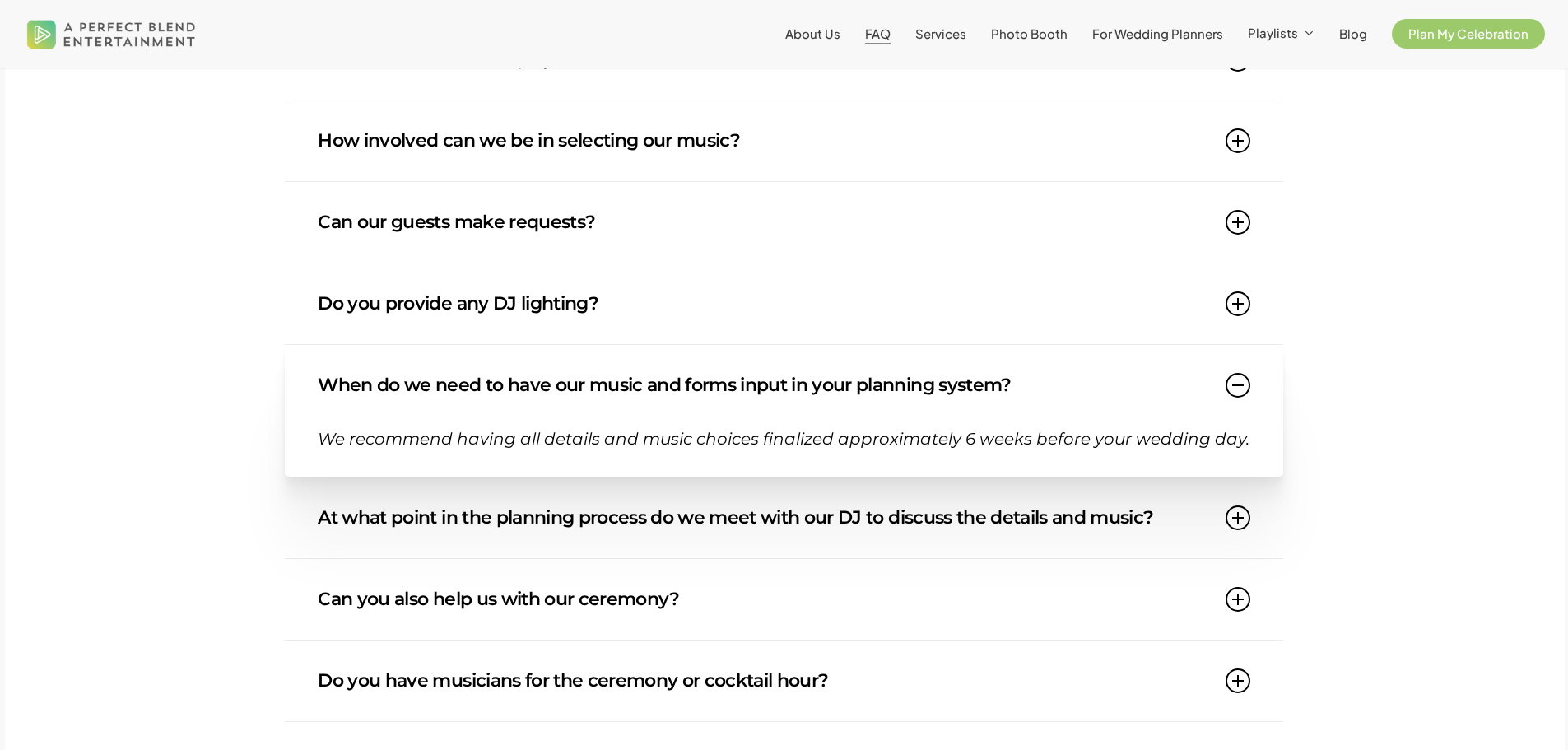
click at [1248, 392] on icon at bounding box center [1238, 385] width 24 height 24
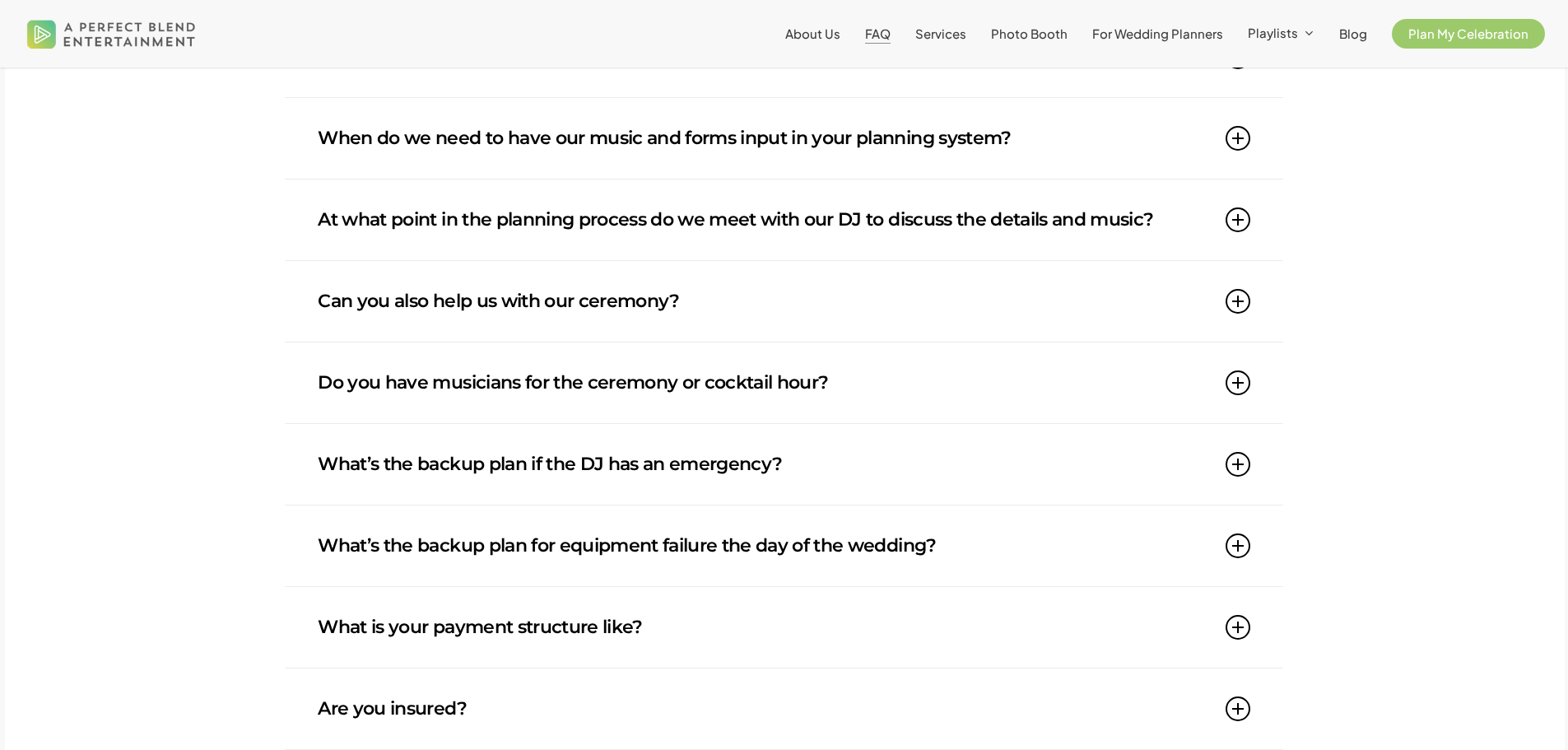
scroll to position [1236, 0]
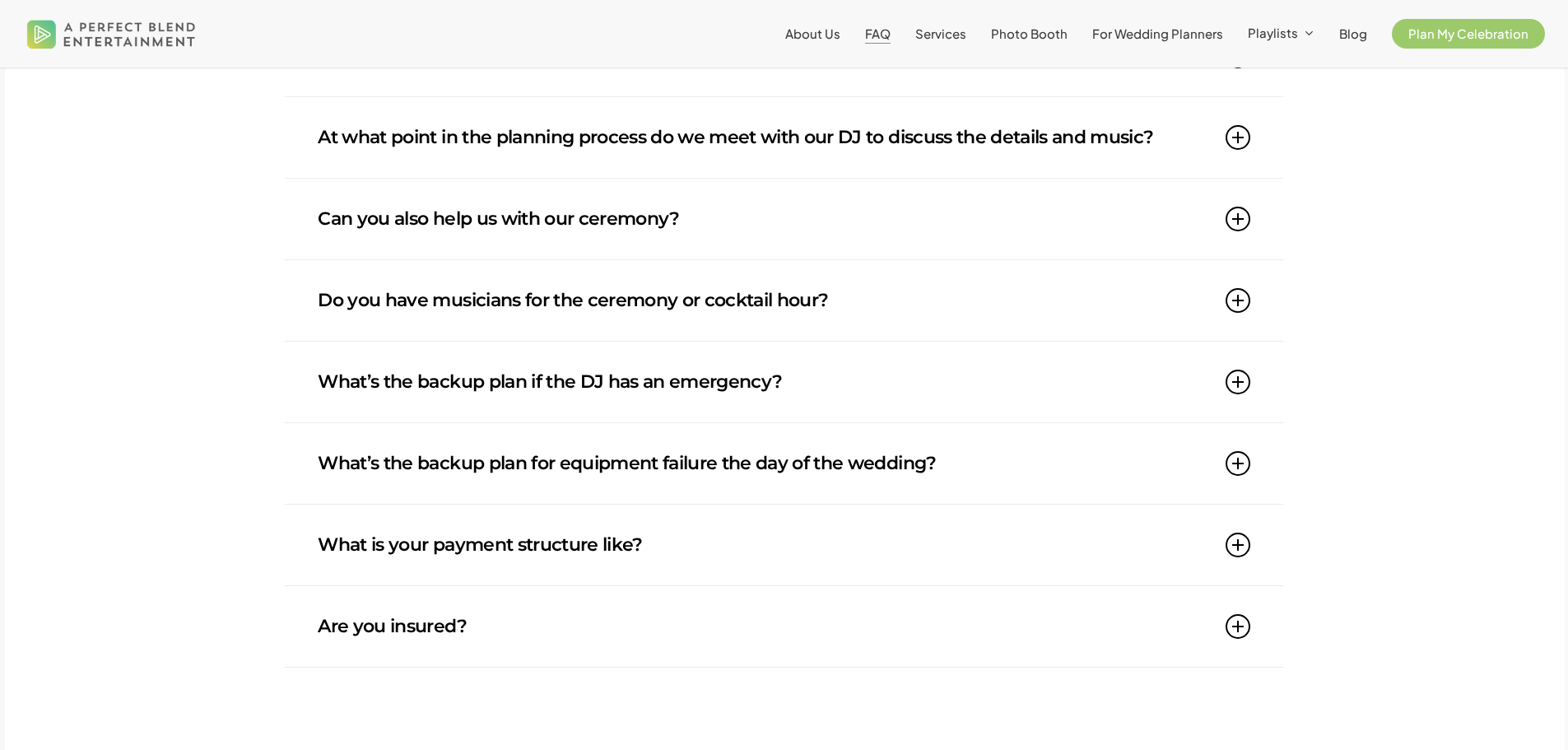
click at [1242, 223] on icon at bounding box center [1238, 219] width 24 height 24
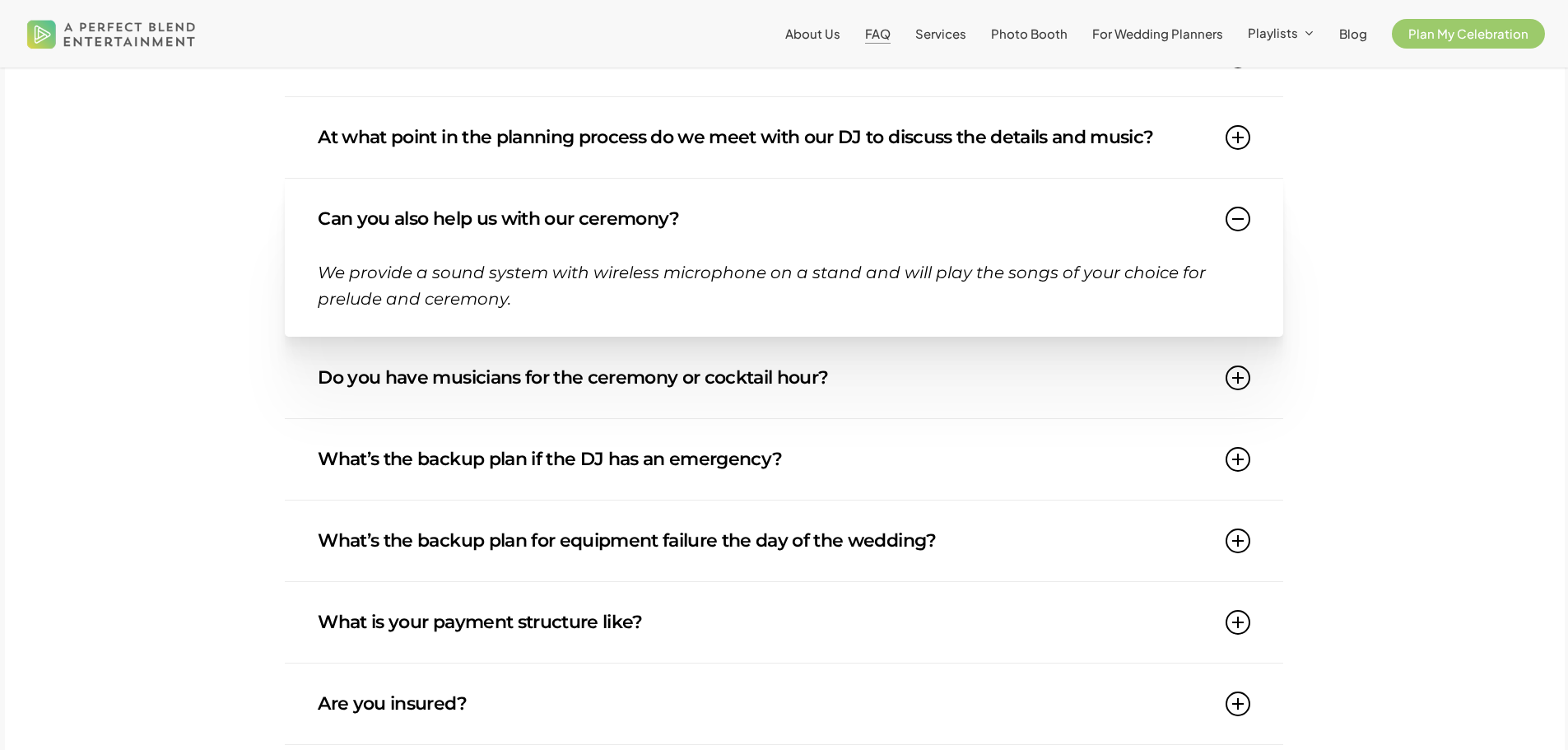
click at [1242, 223] on icon at bounding box center [1238, 219] width 24 height 24
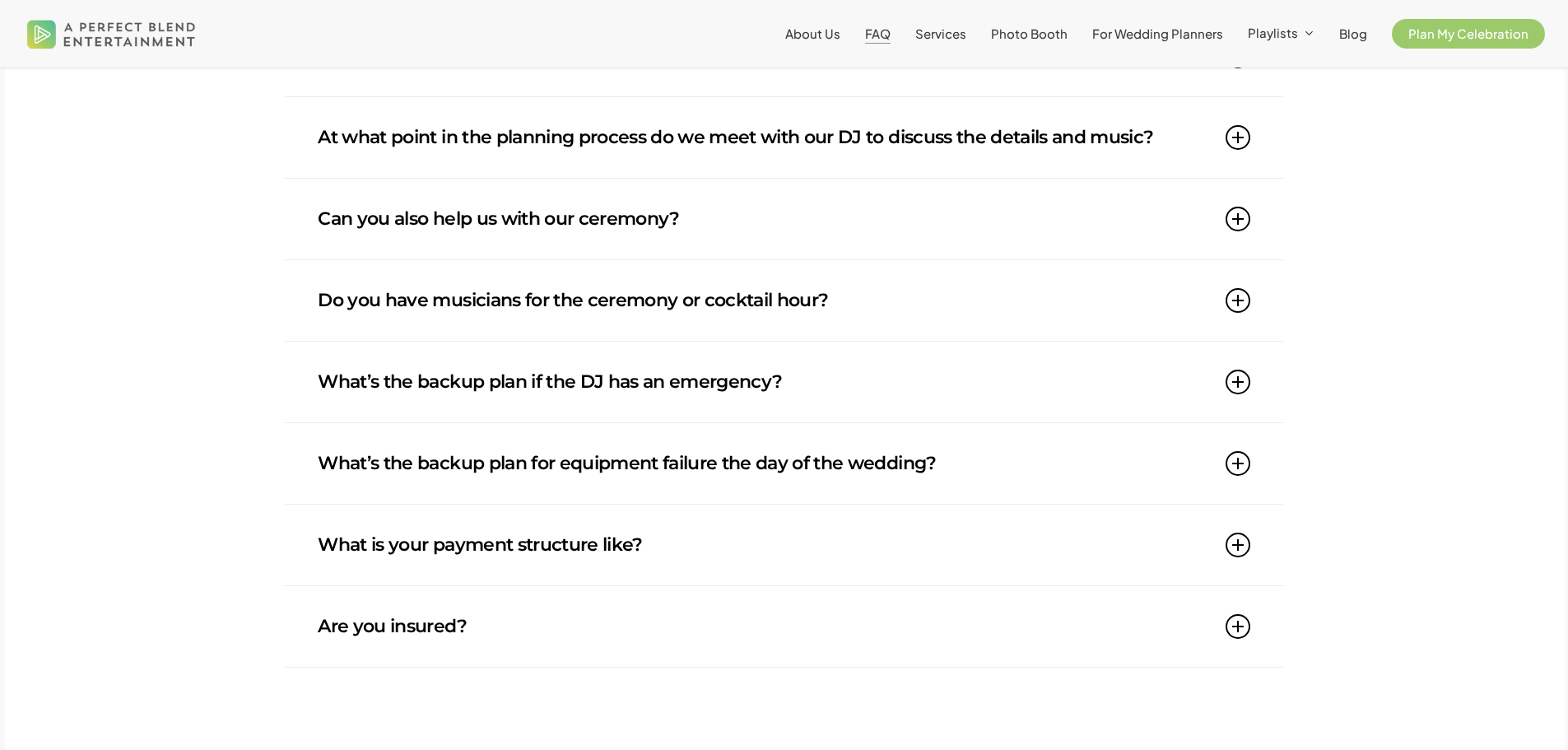
click at [1245, 557] on icon at bounding box center [1238, 545] width 24 height 24
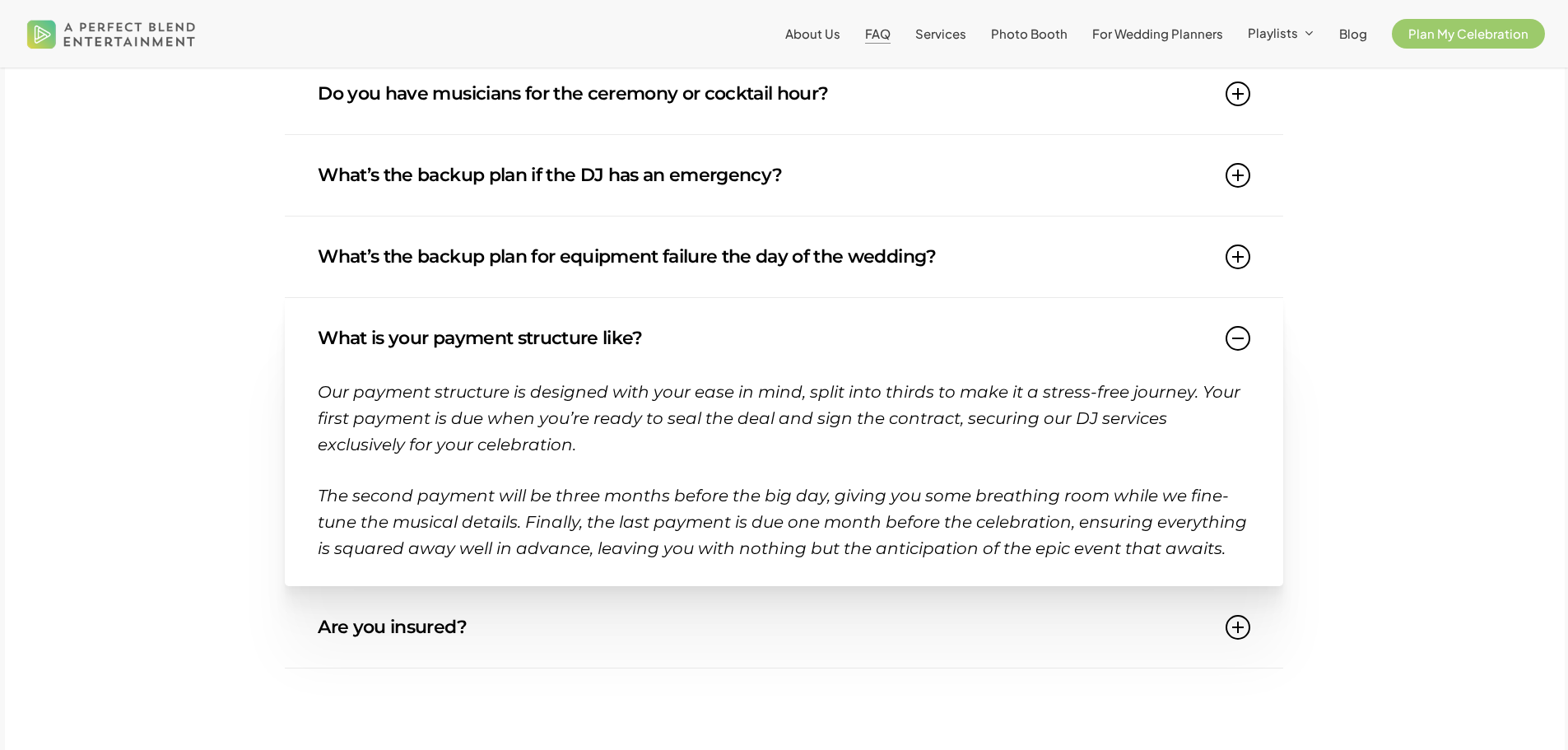
scroll to position [1482, 0]
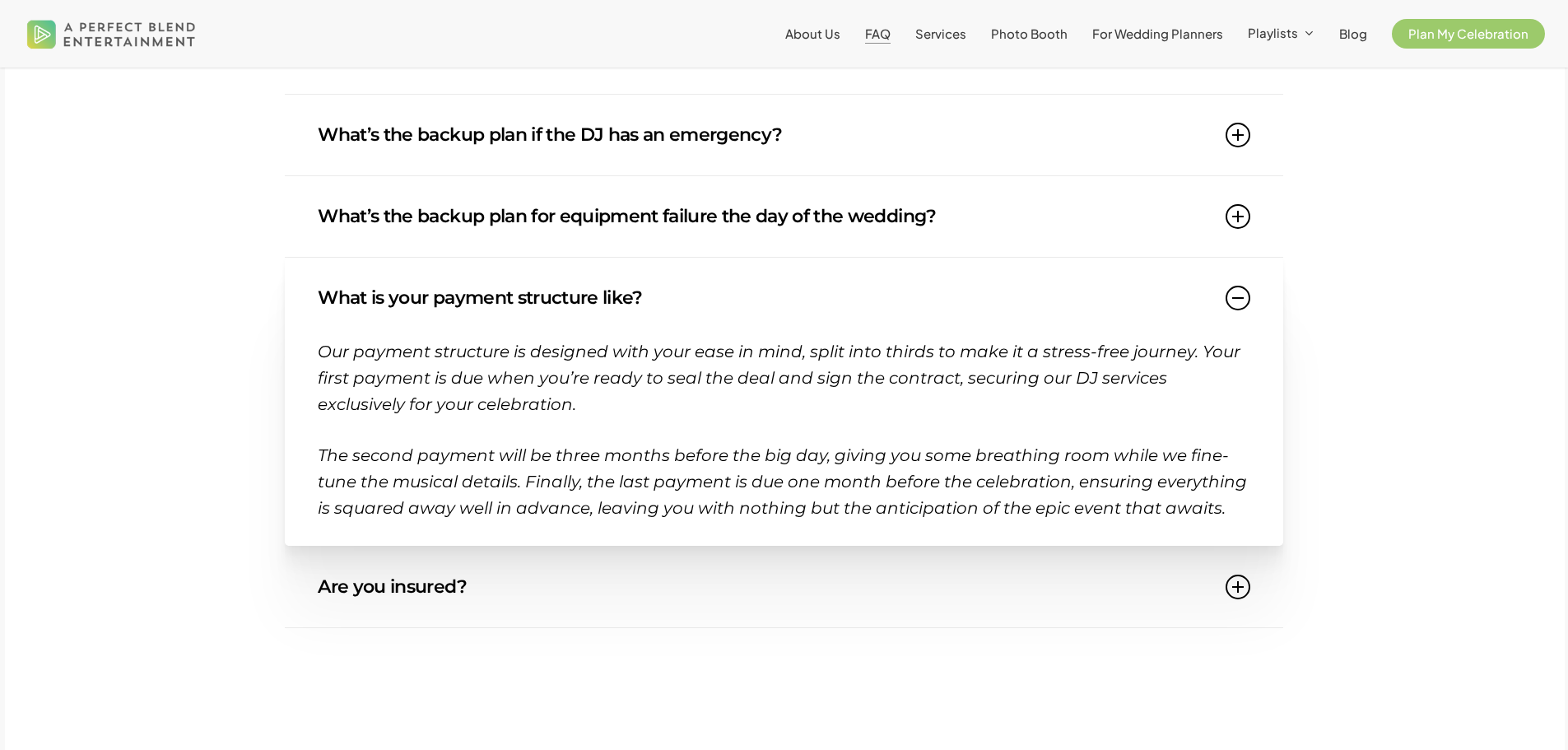
click at [1244, 588] on icon at bounding box center [1238, 587] width 24 height 24
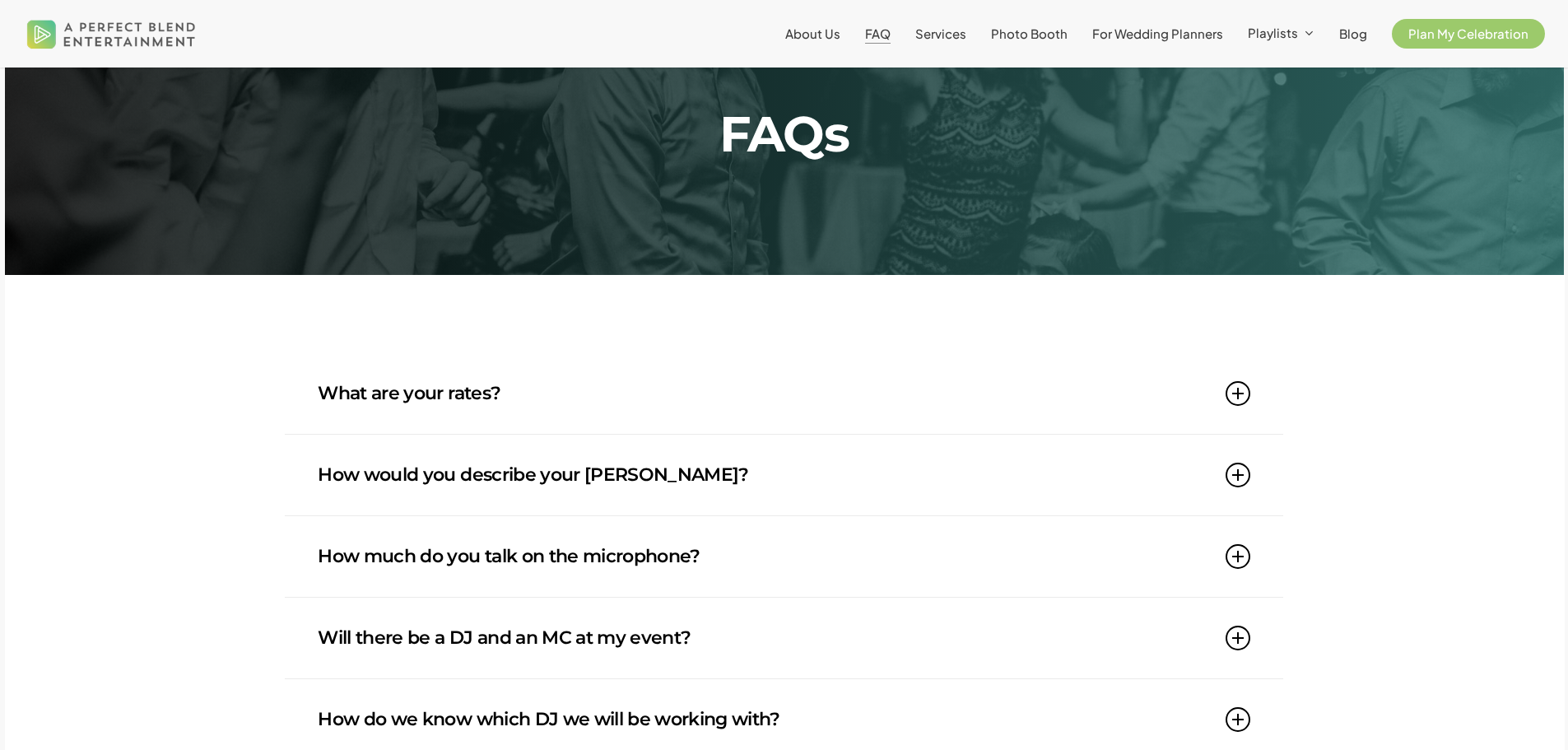
scroll to position [0, 0]
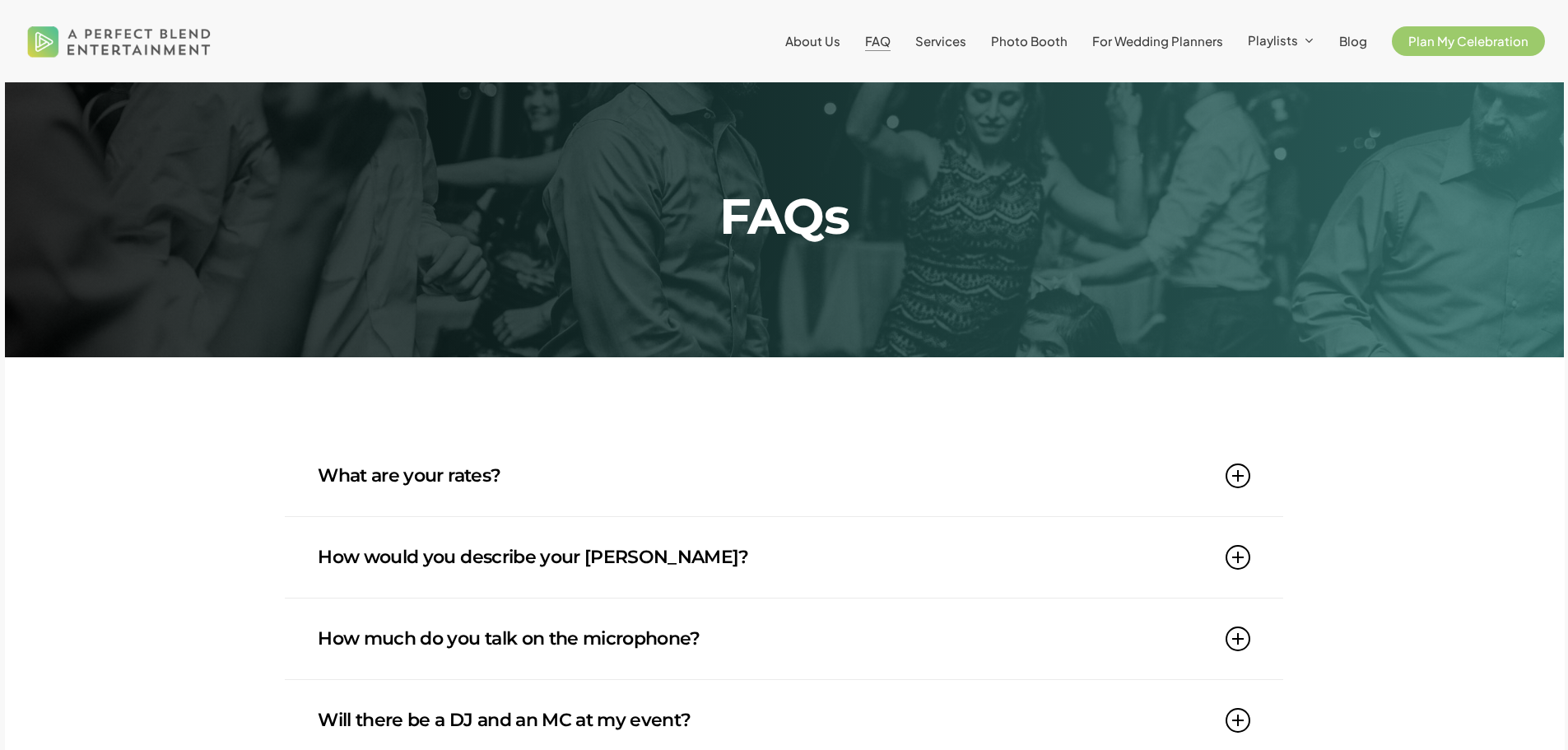
click at [172, 40] on img at bounding box center [119, 40] width 193 height 59
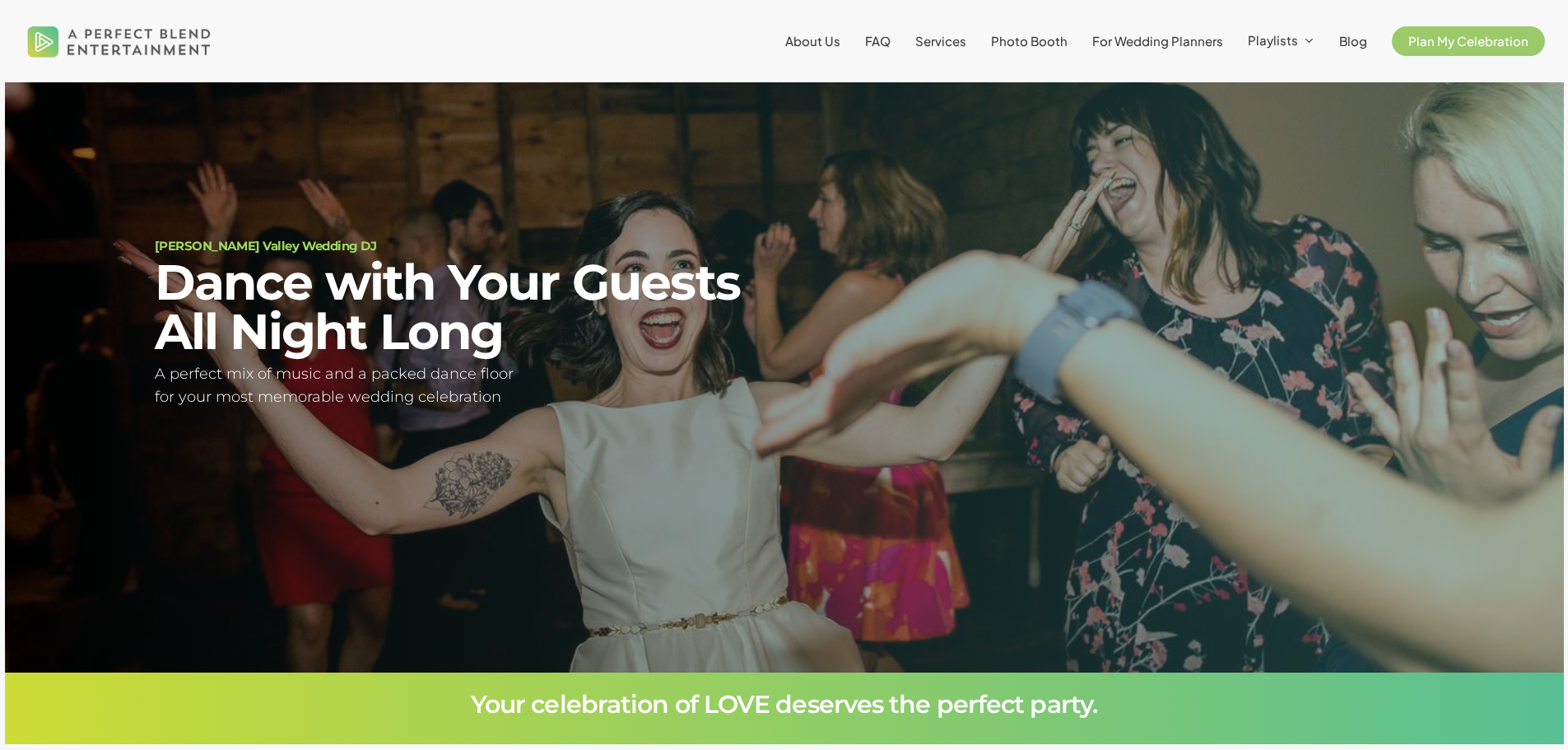
scroll to position [149, 0]
